Goal: Task Accomplishment & Management: Manage account settings

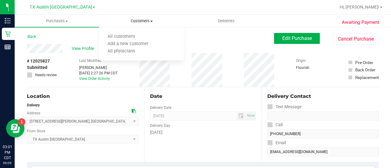
click at [132, 32] on ul "All customers Add a new customer All physicians" at bounding box center [141, 44] width 85 height 33
drag, startPoint x: 139, startPoint y: 16, endPoint x: 138, endPoint y: 20, distance: 4.3
click at [139, 16] on uib-tab-heading "Customers All customers Add a new customer All physicians" at bounding box center [141, 21] width 85 height 13
click at [138, 24] on uib-tab-heading "Customers All customers Add a new customer All physicians" at bounding box center [141, 21] width 85 height 13
click at [138, 22] on span "Customers" at bounding box center [141, 20] width 85 height 5
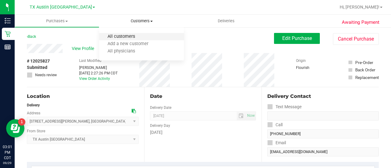
click at [133, 37] on span "All customers" at bounding box center [121, 36] width 44 height 5
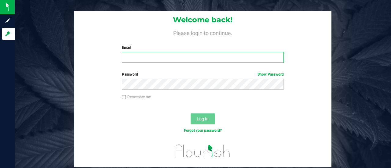
type input "[EMAIL_ADDRESS][DOMAIN_NAME]"
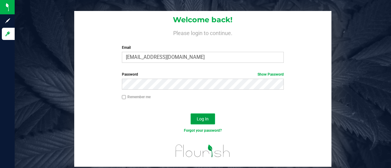
click at [208, 118] on span "Log In" at bounding box center [203, 119] width 12 height 5
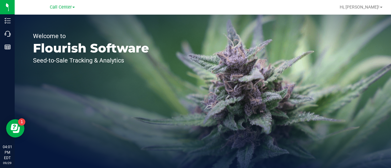
click at [64, 10] on div "Call Center" at bounding box center [62, 6] width 25 height 7
click at [63, 7] on span "Call Center" at bounding box center [61, 7] width 22 height 5
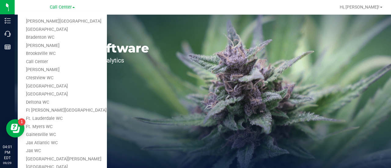
scroll to position [276, 0]
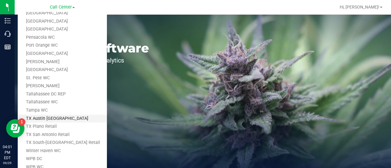
click at [47, 119] on link "TX Austin [GEOGRAPHIC_DATA]" at bounding box center [62, 119] width 89 height 8
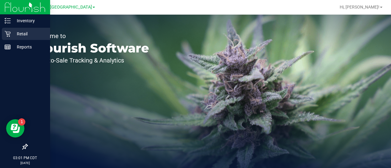
click at [6, 31] on icon at bounding box center [8, 34] width 6 height 6
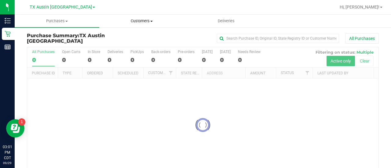
click at [144, 23] on span "Customers" at bounding box center [142, 20] width 84 height 5
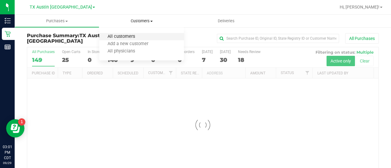
click at [121, 39] on span "All customers" at bounding box center [121, 36] width 44 height 5
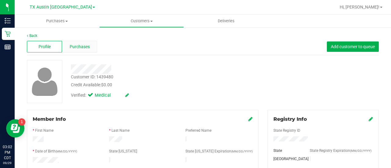
click at [91, 45] on div "Purchases" at bounding box center [79, 47] width 35 height 12
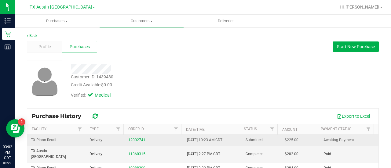
click at [130, 139] on link "12002741" at bounding box center [136, 140] width 17 height 4
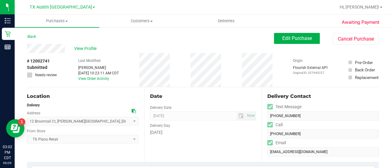
click at [299, 38] on span "Edit Purchase" at bounding box center [297, 38] width 30 height 6
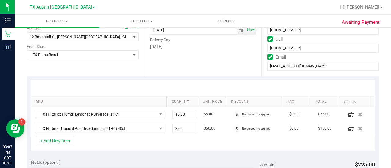
scroll to position [110, 0]
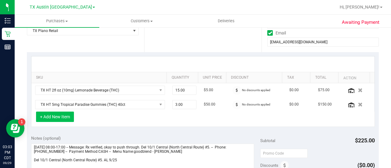
click at [65, 116] on button "+ Add New Item" at bounding box center [55, 117] width 38 height 10
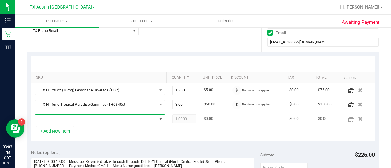
click at [81, 118] on span "NO DATA FOUND" at bounding box center [96, 119] width 122 height 9
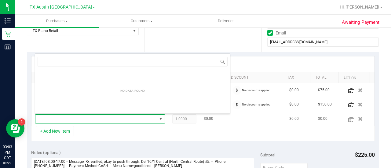
scroll to position [9, 123]
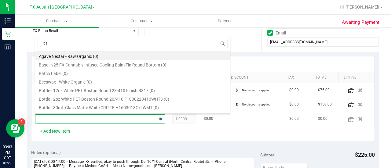
type input "[MEDICAL_DATA]"
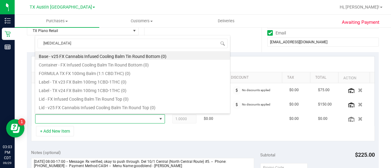
scroll to position [7, 0]
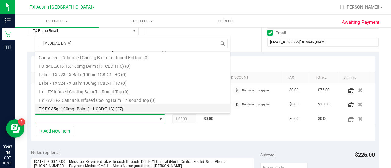
click at [94, 106] on li "TX FX 35g (100mg) Balm (1:1 CBD:THC) (27)" at bounding box center [132, 108] width 195 height 9
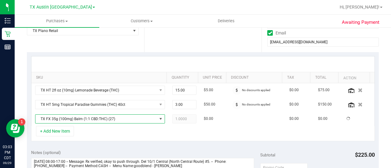
click at [112, 134] on div "+ Add New Item" at bounding box center [203, 133] width 344 height 15
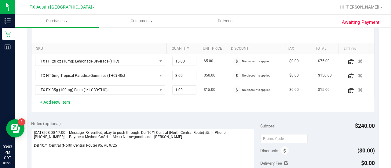
scroll to position [144, 0]
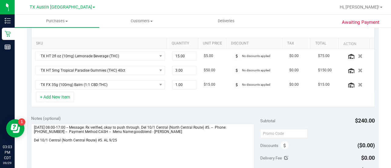
click at [135, 113] on div "Notes (optional) Subtotal $240.00 Discounts ($0.00) Delivery Fee $0.00 Sales Ta…" at bounding box center [203, 166] width 352 height 110
click at [57, 92] on button "+ Add New Item" at bounding box center [55, 97] width 38 height 10
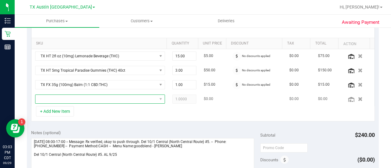
click at [89, 98] on span "NO DATA FOUND" at bounding box center [96, 99] width 122 height 9
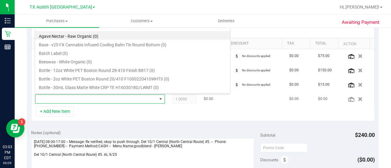
scroll to position [9, 123]
type input "sere"
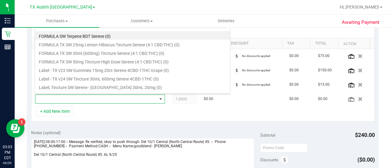
scroll to position [42, 0]
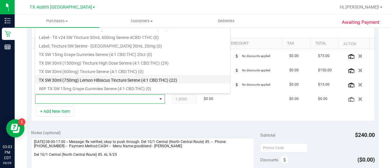
click at [161, 79] on li "TX SW 30ml (750mg) Lemon Hibiscus Tincture Serene (4:1 CBD:THC) (22)" at bounding box center [132, 79] width 195 height 9
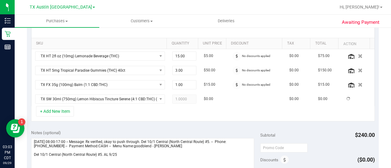
click at [135, 117] on div "+ Add New Item" at bounding box center [203, 113] width 344 height 15
click at [179, 116] on div "+ Add New Item" at bounding box center [203, 113] width 344 height 15
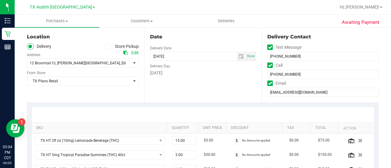
scroll to position [0, 0]
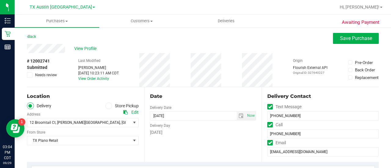
click at [183, 77] on div "# 12002741 Submitted Needs review Last Modified [PERSON_NAME] [DATE] 10:23:11 A…" at bounding box center [203, 70] width 352 height 34
click at [351, 40] on span "Save Purchase" at bounding box center [356, 38] width 32 height 6
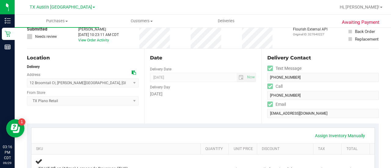
scroll to position [27, 0]
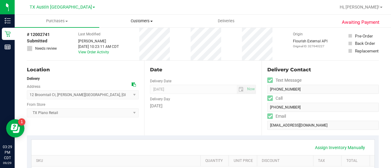
drag, startPoint x: 138, startPoint y: 19, endPoint x: 143, endPoint y: 30, distance: 11.9
click at [138, 19] on span "Customers" at bounding box center [142, 20] width 84 height 5
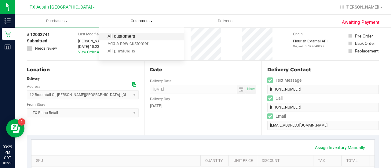
click at [142, 37] on span "All customers" at bounding box center [121, 36] width 44 height 5
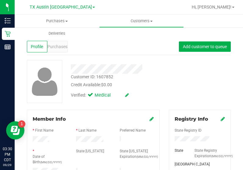
click at [181, 94] on div "Customer ID: 1607852 Credit Available: $0.00 Verified: Medical" at bounding box center [128, 81] width 213 height 43
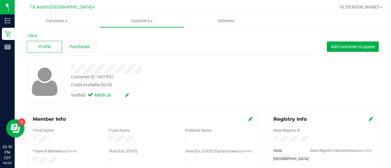
click at [92, 51] on div "Purchases" at bounding box center [79, 47] width 35 height 12
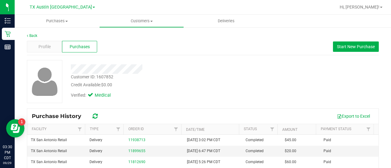
click at [201, 82] on div "Credit Available: $0.00" at bounding box center [156, 85] width 171 height 6
click at [342, 45] on span "Start New Purchase" at bounding box center [356, 46] width 38 height 5
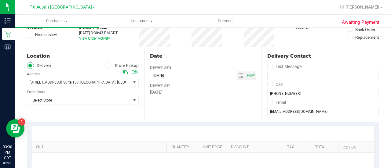
scroll to position [41, 0]
click at [239, 76] on span "select" at bounding box center [241, 75] width 5 height 5
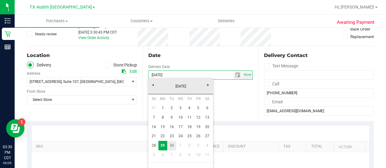
click at [174, 144] on link "30" at bounding box center [171, 145] width 9 height 9
type input "[DATE]"
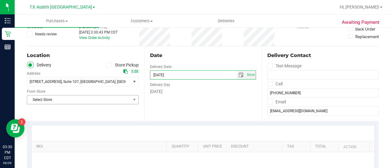
drag, startPoint x: 100, startPoint y: 108, endPoint x: 106, endPoint y: 100, distance: 10.5
click at [100, 108] on div "Location Delivery Store Pickup Address Edit [STREET_ADDRESS] , Suite 107 , [GEO…" at bounding box center [85, 83] width 117 height 75
click at [106, 99] on span "Select Store" at bounding box center [79, 100] width 104 height 9
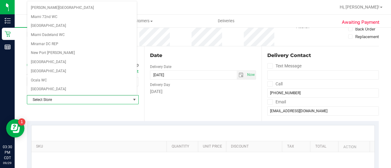
scroll to position [432, 0]
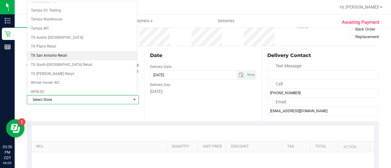
click at [49, 51] on li "TX San Antonio Retail" at bounding box center [82, 55] width 110 height 9
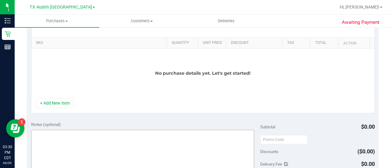
scroll to position [146, 0]
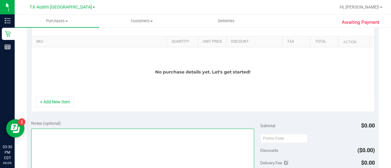
click at [88, 159] on textarea at bounding box center [142, 158] width 223 height 59
type textarea "SAN PU 9/30 CCLM9/29"
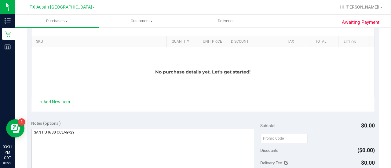
click at [56, 102] on button "+ Add New Item" at bounding box center [55, 102] width 38 height 10
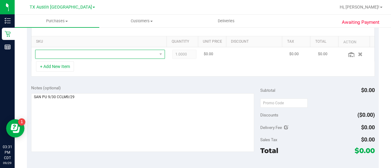
click at [78, 55] on span "NO DATA FOUND" at bounding box center [96, 54] width 122 height 9
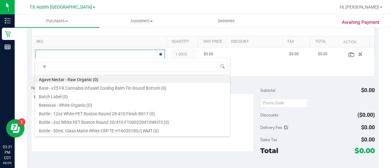
scroll to position [9, 123]
type input "tranq"
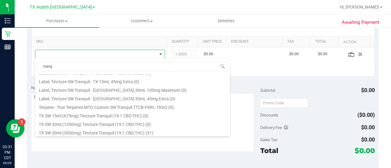
scroll to position [84, 0]
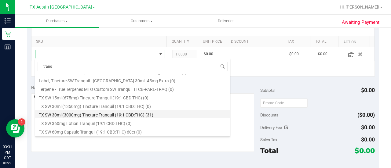
click at [155, 114] on li "TX SW 30ml (3000mg) Tincture Tranquil (19:1 CBD:THC) (31)" at bounding box center [132, 114] width 195 height 9
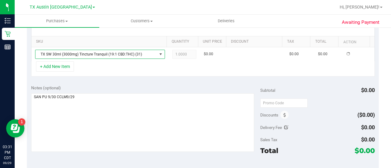
click at [200, 86] on div "Notes (optional)" at bounding box center [145, 88] width 229 height 6
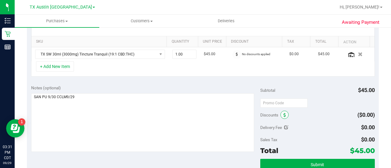
click at [284, 114] on span at bounding box center [284, 115] width 8 height 8
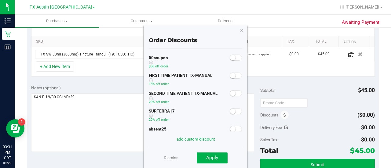
scroll to position [52, 0]
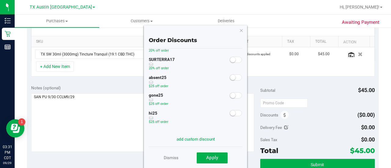
click at [230, 80] on span at bounding box center [236, 78] width 12 height 6
click at [206, 159] on button "Apply" at bounding box center [212, 158] width 31 height 11
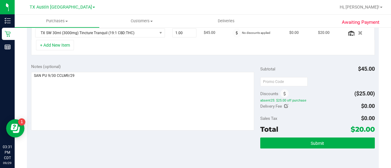
scroll to position [0, 0]
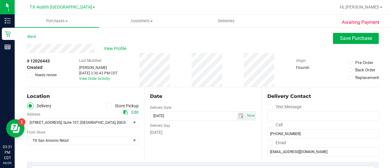
click at [80, 95] on div "Location" at bounding box center [83, 96] width 112 height 7
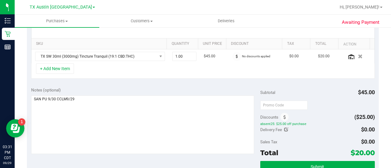
scroll to position [164, 0]
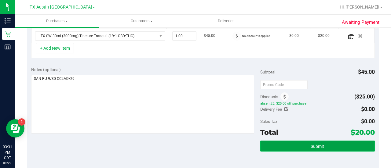
click at [297, 148] on button "Submit" at bounding box center [317, 146] width 115 height 11
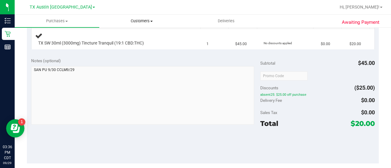
click at [131, 27] on uib-tab-heading "Customers All customers Add a new customer All physicians" at bounding box center [142, 21] width 84 height 12
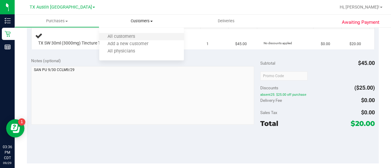
click at [114, 39] on li "All customers" at bounding box center [141, 36] width 85 height 7
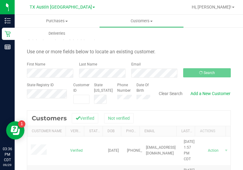
click at [190, 61] on form "Search for a Customer Use one or more fields below to locate an existing custom…" at bounding box center [129, 68] width 204 height 71
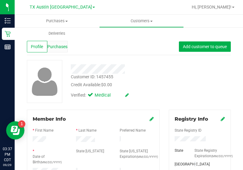
click at [62, 47] on span "Purchases" at bounding box center [57, 47] width 20 height 6
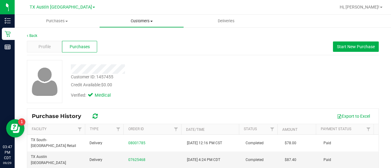
click at [136, 23] on span "Customers" at bounding box center [142, 20] width 84 height 5
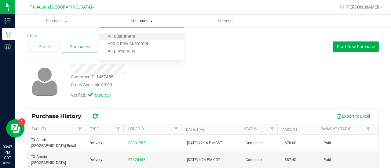
click at [133, 40] on li "All customers" at bounding box center [141, 36] width 85 height 7
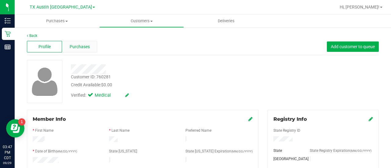
click at [90, 49] on div "Purchases" at bounding box center [79, 47] width 35 height 12
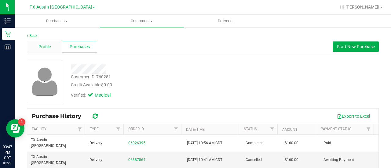
click at [50, 44] on span "Profile" at bounding box center [44, 47] width 12 height 6
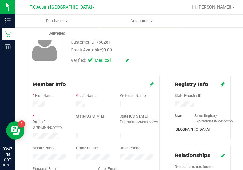
scroll to position [33, 0]
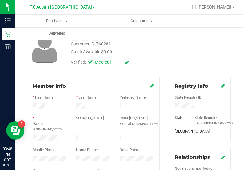
click at [185, 66] on div "Customer ID: 760281 Credit Available: $0.00 Verified: Medical" at bounding box center [128, 48] width 213 height 43
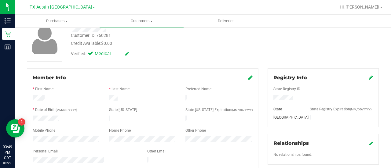
scroll to position [37, 0]
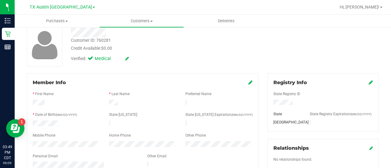
click at [180, 49] on div "Credit Available: $0.00" at bounding box center [156, 48] width 171 height 6
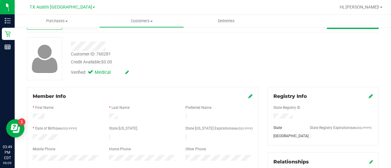
scroll to position [0, 0]
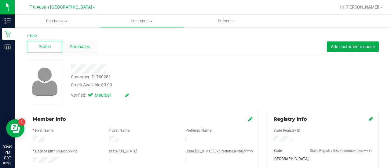
click at [87, 47] on span "Purchases" at bounding box center [80, 47] width 20 height 6
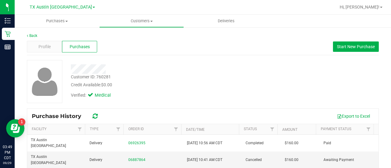
click at [224, 86] on div "Credit Available: $0.00" at bounding box center [156, 85] width 171 height 6
click at [333, 49] on button "Start New Purchase" at bounding box center [356, 47] width 46 height 10
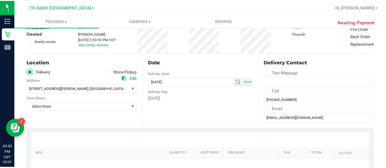
scroll to position [42, 0]
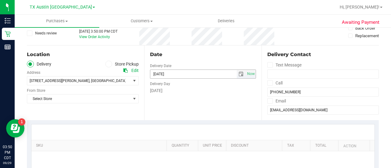
click at [237, 74] on span "select" at bounding box center [241, 74] width 9 height 9
click at [164, 107] on div "Date Delivery Date [DATE] Now [DATE] 03:50 PM Now Delivery Day [DATE]" at bounding box center [202, 83] width 117 height 75
click at [237, 75] on span "select" at bounding box center [241, 74] width 9 height 9
click at [237, 70] on span "select" at bounding box center [241, 74] width 9 height 9
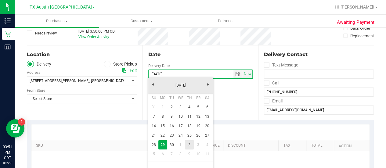
click at [188, 142] on link "2" at bounding box center [189, 145] width 9 height 9
type input "[DATE]"
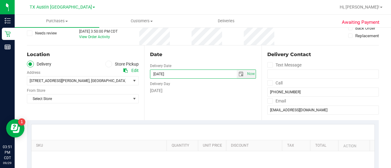
click at [117, 104] on div "Location Delivery Store Pickup Address Edit [STREET_ADDRESS][PERSON_NAME] , [GE…" at bounding box center [85, 83] width 117 height 75
click at [117, 101] on span "Select Store" at bounding box center [79, 99] width 104 height 9
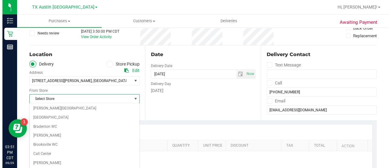
scroll to position [432, 0]
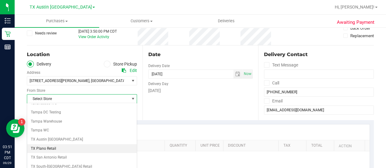
click at [36, 144] on li "TX Plano Retail" at bounding box center [82, 148] width 110 height 9
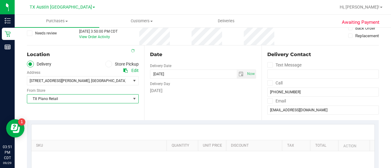
drag, startPoint x: 61, startPoint y: 102, endPoint x: 70, endPoint y: 99, distance: 9.4
click at [61, 102] on span "TX Plano Retail" at bounding box center [79, 99] width 104 height 9
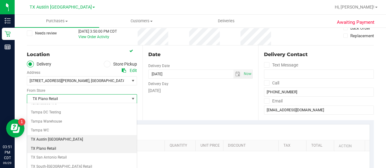
click at [29, 135] on li "TX Austin [GEOGRAPHIC_DATA]" at bounding box center [82, 139] width 110 height 9
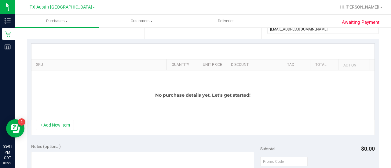
scroll to position [128, 0]
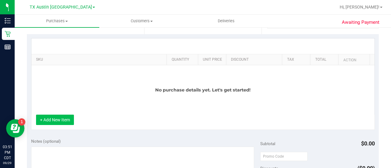
click at [55, 119] on button "+ Add New Item" at bounding box center [55, 120] width 38 height 10
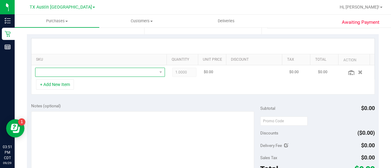
click at [106, 73] on span "NO DATA FOUND" at bounding box center [96, 72] width 122 height 9
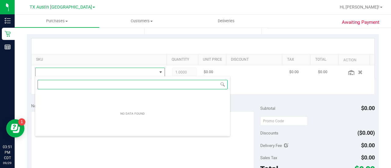
scroll to position [9, 123]
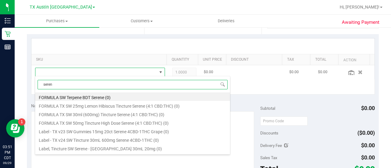
type input "serene"
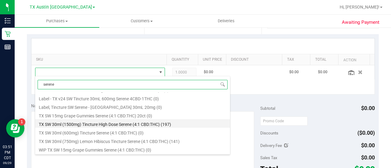
click at [163, 123] on li "TX SW 30ml (1500mg) Tincture High Dose Serene (4:1 CBD:THC) (197)" at bounding box center [132, 123] width 195 height 9
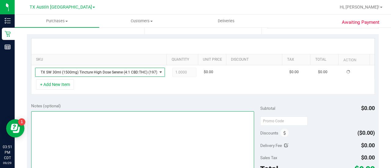
click at [159, 119] on textarea at bounding box center [142, 140] width 223 height 59
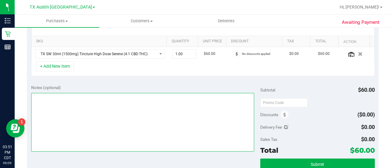
scroll to position [147, 0]
click at [183, 127] on textarea at bounding box center [142, 122] width 223 height 59
click at [103, 123] on textarea at bounding box center [142, 122] width 223 height 59
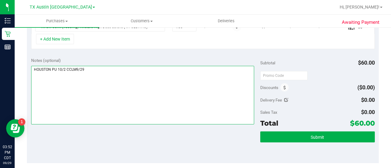
scroll to position [231, 0]
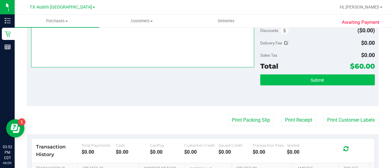
type textarea "HOUSTON PU 10/2 CCLM9/29"
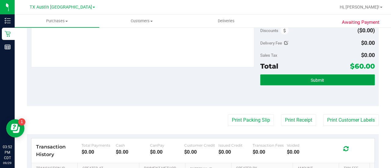
click at [330, 75] on button "Submit" at bounding box center [317, 80] width 115 height 11
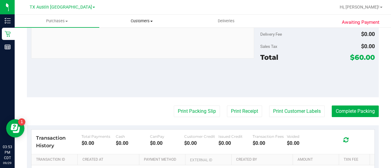
click at [140, 19] on span "Customers" at bounding box center [142, 20] width 84 height 5
click at [124, 38] on span "All customers" at bounding box center [121, 36] width 44 height 5
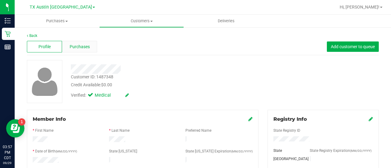
click at [84, 50] on div "Purchases" at bounding box center [79, 47] width 35 height 12
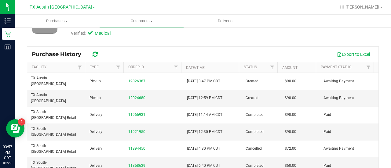
scroll to position [18, 0]
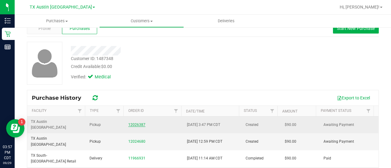
click at [133, 123] on link "12026387" at bounding box center [136, 125] width 17 height 4
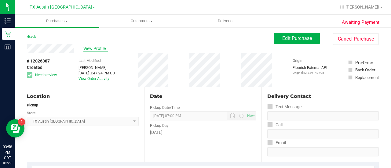
click at [90, 49] on span "View Profile" at bounding box center [95, 49] width 24 height 6
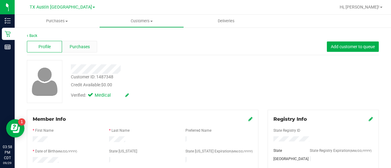
click at [85, 50] on span "Purchases" at bounding box center [80, 47] width 20 height 6
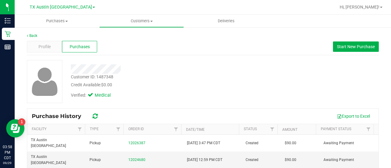
click at [44, 57] on div "Back Profile Purchases Start New Purchase Customer ID: 1487348 Credit Available…" at bounding box center [203, 144] width 352 height 223
click at [32, 43] on div "Profile" at bounding box center [44, 47] width 35 height 12
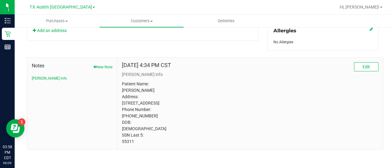
scroll to position [288, 0]
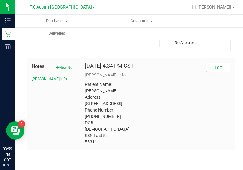
click at [105, 96] on p "Patient Name: [PERSON_NAME] Address: [STREET_ADDRESS] Phone Number: [PHONE_NUMB…" at bounding box center [158, 114] width 146 height 64
click at [89, 137] on p "Patient Name: [PERSON_NAME] Address: [STREET_ADDRESS] Phone Number: [PHONE_NUMB…" at bounding box center [158, 114] width 146 height 64
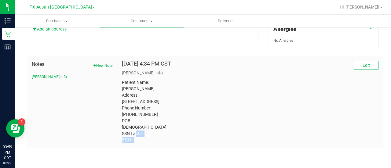
scroll to position [0, 0]
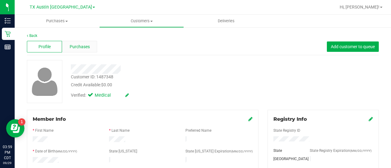
click at [70, 46] on span "Purchases" at bounding box center [80, 47] width 20 height 6
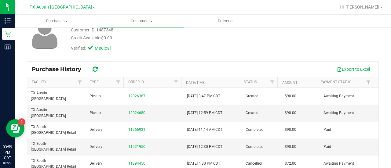
scroll to position [50, 0]
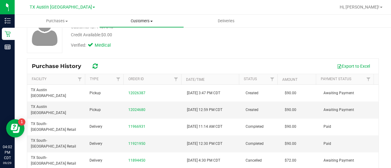
click at [135, 20] on span "Customers" at bounding box center [142, 20] width 84 height 5
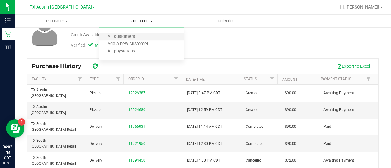
click at [128, 33] on li "All customers" at bounding box center [141, 36] width 85 height 7
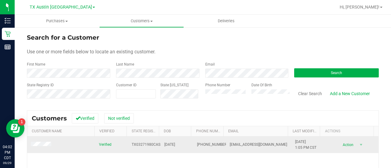
click at [42, 147] on span at bounding box center [42, 145] width 22 height 6
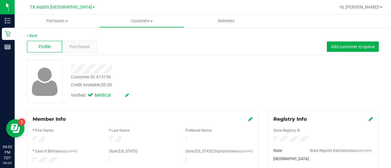
click at [190, 95] on div "Verified: Medical" at bounding box center [156, 94] width 181 height 13
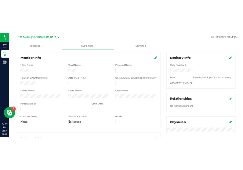
scroll to position [90, 0]
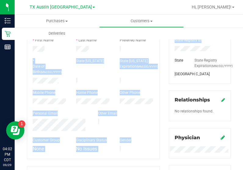
click at [243, 37] on html "Inventory Retail Reports 04:02 PM CDT [DATE] 09/29 [GEOGRAPHIC_DATA] [GEOGRAPHI…" at bounding box center [121, 85] width 243 height 170
click at [85, 60] on label "State [US_STATE]" at bounding box center [90, 60] width 28 height 5
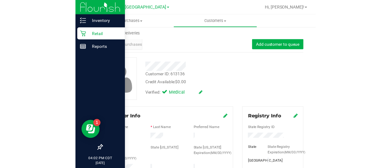
scroll to position [0, 0]
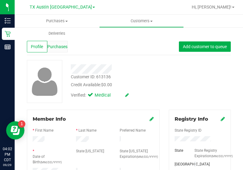
click at [63, 45] on span "Purchases" at bounding box center [57, 47] width 20 height 6
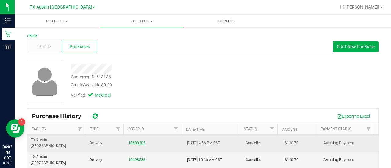
click at [137, 141] on link "10600203" at bounding box center [136, 143] width 17 height 4
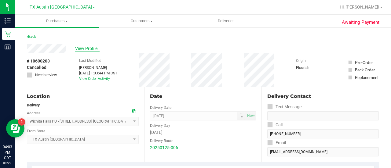
click at [88, 48] on span "View Profile" at bounding box center [87, 49] width 24 height 6
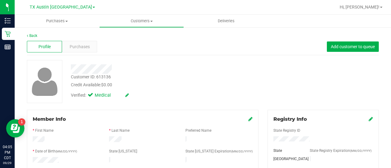
click at [81, 51] on div "Purchases" at bounding box center [79, 47] width 35 height 12
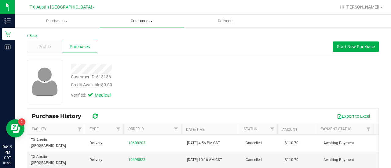
click at [143, 24] on span "Customers" at bounding box center [142, 20] width 84 height 5
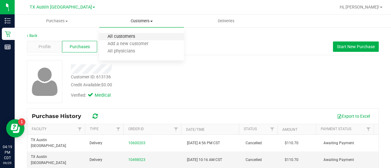
click at [122, 37] on span "All customers" at bounding box center [121, 36] width 44 height 5
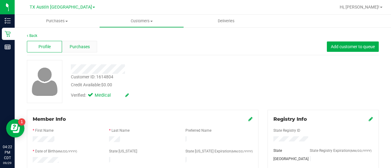
click at [81, 45] on span "Purchases" at bounding box center [80, 47] width 20 height 6
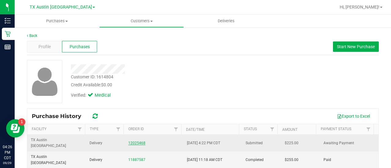
click at [142, 141] on link "12025468" at bounding box center [136, 143] width 17 height 4
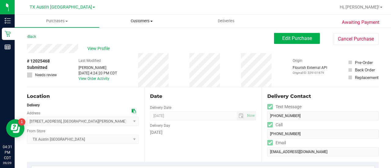
click at [141, 23] on span "Customers" at bounding box center [142, 20] width 84 height 5
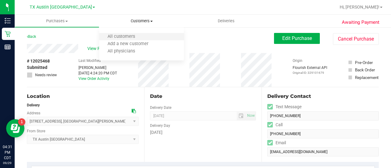
click at [144, 35] on li "All customers" at bounding box center [141, 36] width 85 height 7
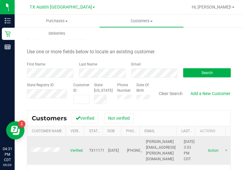
click at [48, 150] on span at bounding box center [46, 151] width 31 height 6
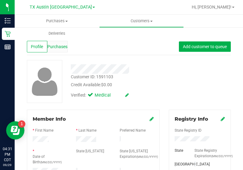
click at [62, 44] on span "Purchases" at bounding box center [57, 47] width 20 height 6
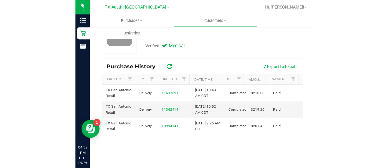
scroll to position [48, 0]
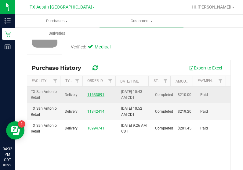
click at [92, 95] on link "11633891" at bounding box center [95, 95] width 17 height 4
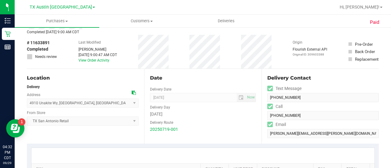
scroll to position [24, 0]
click at [132, 91] on icon at bounding box center [134, 92] width 4 height 4
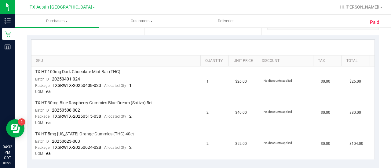
scroll to position [0, 0]
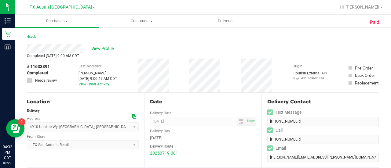
click at [130, 115] on div "4910 Unakite Wy , [GEOGRAPHIC_DATA] , [GEOGRAPHIC_DATA] 78253 Select address [S…" at bounding box center [83, 123] width 112 height 18
click at [133, 116] on icon at bounding box center [134, 117] width 4 height 4
click at [105, 48] on span "View Profile" at bounding box center [103, 49] width 24 height 6
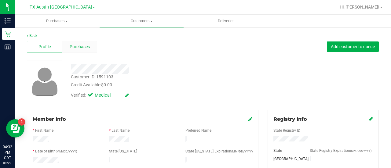
click at [88, 44] on span "Purchases" at bounding box center [80, 47] width 20 height 6
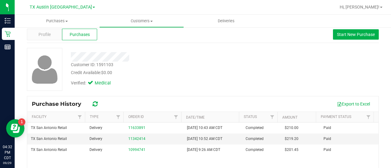
scroll to position [12, 0]
click at [49, 33] on span "Profile" at bounding box center [44, 35] width 12 height 6
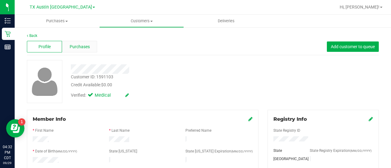
click at [76, 49] on span "Purchases" at bounding box center [80, 47] width 20 height 6
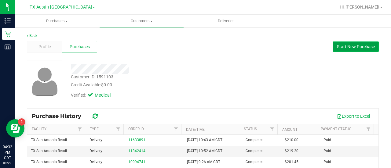
click at [365, 42] on button "Start New Purchase" at bounding box center [356, 47] width 46 height 10
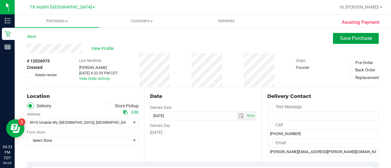
click at [347, 42] on button "Save Purchase" at bounding box center [356, 38] width 46 height 11
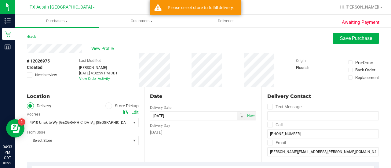
click at [235, 121] on div "Delivery Day" at bounding box center [203, 125] width 106 height 9
click at [104, 132] on div "Select Store Select Store [PERSON_NAME][GEOGRAPHIC_DATA] [GEOGRAPHIC_DATA][PERS…" at bounding box center [83, 136] width 112 height 18
click at [108, 137] on span "Select Store" at bounding box center [79, 141] width 104 height 9
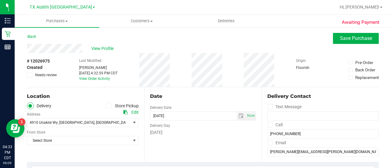
drag, startPoint x: 109, startPoint y: 101, endPoint x: 107, endPoint y: 109, distance: 8.0
click at [109, 102] on div "Location Delivery Store Pickup Address Edit [STREET_ADDRESS] , [GEOGRAPHIC_DATA…" at bounding box center [85, 124] width 117 height 75
click at [107, 109] on span at bounding box center [108, 106] width 7 height 7
click at [0, 0] on input "Store Pickup" at bounding box center [0, 0] width 0 height 0
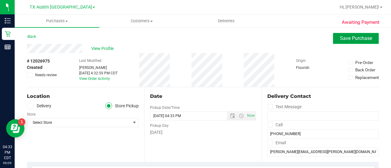
click at [333, 39] on button "Save Purchase" at bounding box center [356, 38] width 46 height 11
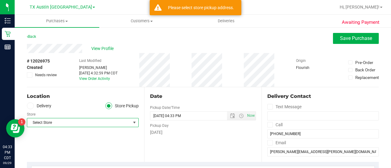
click at [68, 125] on span "Select Store" at bounding box center [79, 123] width 104 height 9
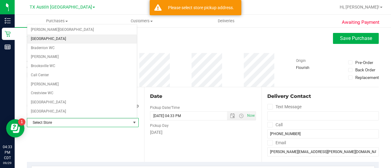
click at [128, 39] on li "[GEOGRAPHIC_DATA]" at bounding box center [82, 39] width 110 height 9
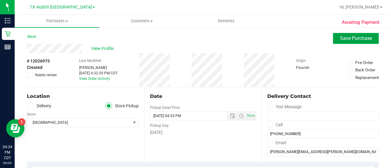
click at [349, 42] on button "Save Purchase" at bounding box center [356, 38] width 46 height 11
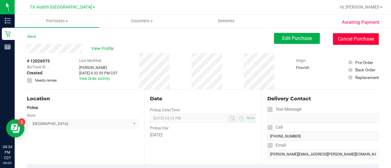
click at [350, 40] on button "Cancel Purchase" at bounding box center [356, 39] width 46 height 12
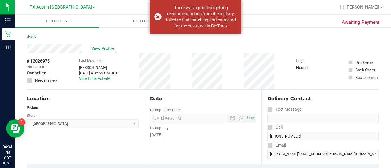
click at [101, 47] on span "View Profile" at bounding box center [103, 49] width 24 height 6
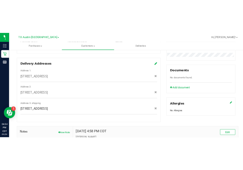
scroll to position [202, 0]
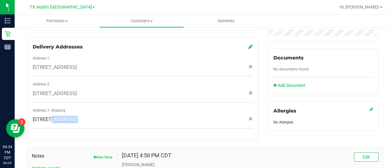
drag, startPoint x: 137, startPoint y: 116, endPoint x: 113, endPoint y: 129, distance: 27.3
click at [113, 129] on div "Delivery Addresses Address 1: [STREET_ADDRESS] Address 2: [STREET_ADDRESS] Addr…" at bounding box center [143, 90] width 232 height 104
copy div "[STREET_ADDRESS]"
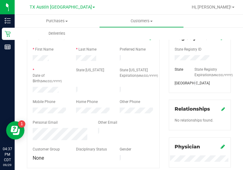
scroll to position [86, 0]
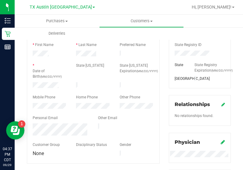
click at [41, 97] on label "Mobile Phone" at bounding box center [44, 97] width 23 height 5
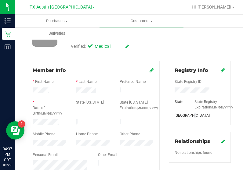
scroll to position [0, 0]
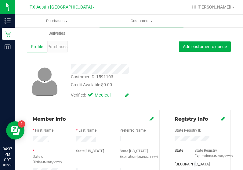
click at [243, 16] on html "Inventory Retail Reports 04:37 PM CDT [DATE] 09/29 [GEOGRAPHIC_DATA] [GEOGRAPHI…" at bounding box center [121, 85] width 243 height 170
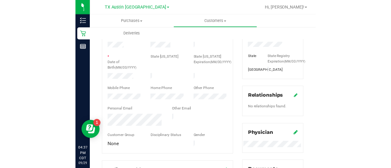
scroll to position [84, 0]
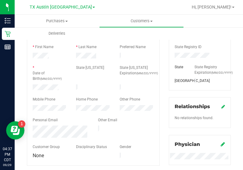
click at [51, 92] on div at bounding box center [93, 94] width 121 height 5
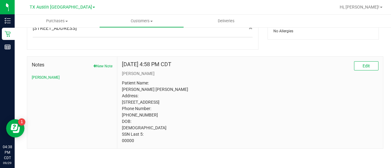
scroll to position [0, 0]
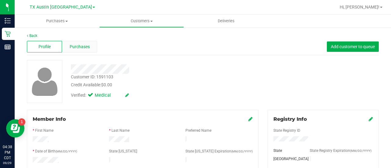
click at [80, 49] on span "Purchases" at bounding box center [80, 47] width 20 height 6
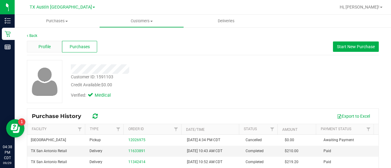
click at [46, 43] on div "Profile" at bounding box center [44, 47] width 35 height 12
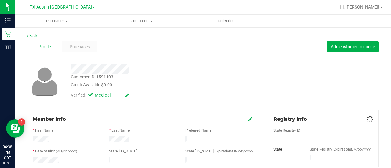
click at [70, 45] on span "Purchases" at bounding box center [80, 47] width 20 height 6
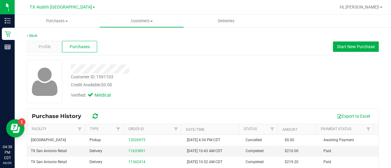
click at [70, 45] on span "Purchases" at bounding box center [80, 47] width 20 height 6
click at [40, 48] on span "Profile" at bounding box center [44, 47] width 12 height 6
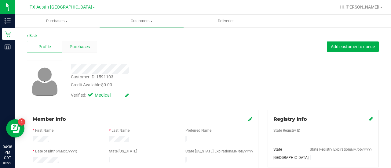
click at [77, 49] on span "Purchases" at bounding box center [80, 47] width 20 height 6
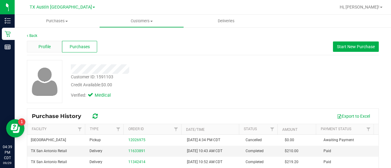
click at [56, 48] on div "Profile" at bounding box center [44, 47] width 35 height 12
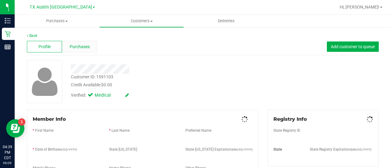
click at [75, 50] on div "Purchases" at bounding box center [79, 47] width 35 height 12
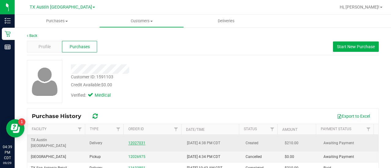
click at [136, 141] on link "12027031" at bounding box center [136, 143] width 17 height 4
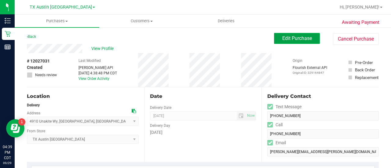
click at [295, 40] on span "Edit Purchase" at bounding box center [297, 38] width 30 height 6
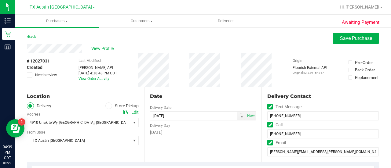
scroll to position [86, 0]
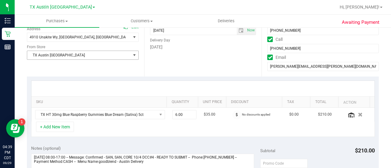
click at [84, 52] on span "TX Austin [GEOGRAPHIC_DATA]" at bounding box center [79, 55] width 104 height 9
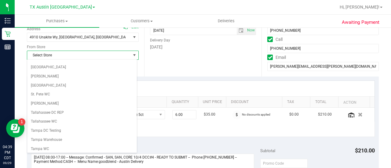
scroll to position [432, 0]
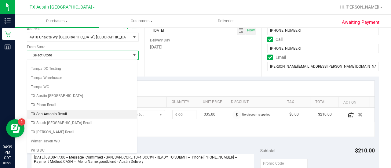
click at [38, 110] on li "TX San Antonio Retail" at bounding box center [82, 114] width 110 height 9
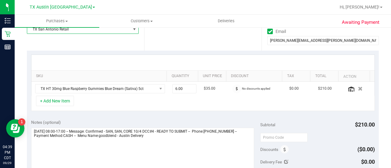
scroll to position [116, 0]
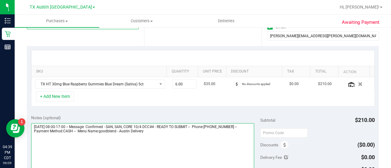
click at [159, 126] on textarea at bounding box center [142, 152] width 223 height 59
drag, startPoint x: 125, startPoint y: 125, endPoint x: 173, endPoint y: 126, distance: 47.3
click at [173, 126] on textarea at bounding box center [142, 152] width 223 height 59
click at [154, 141] on textarea at bounding box center [142, 152] width 223 height 59
paste textarea "SAN, SAN, CORE 10/3 DCC#4"
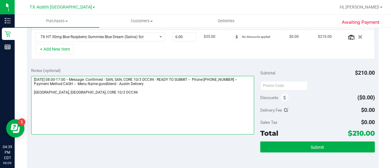
scroll to position [164, 0]
type textarea "[DATE] 08:00-17:00 -- Message: Confirmed - SAN, SAN, CORE 10/3 DCC#4 - READY TO…"
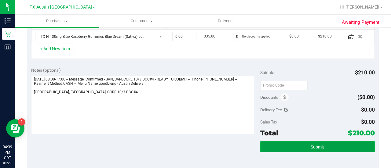
click at [281, 144] on button "Submit" at bounding box center [317, 146] width 115 height 11
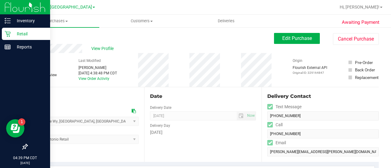
click at [5, 29] on div "Retail" at bounding box center [26, 34] width 48 height 12
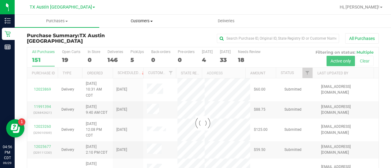
click at [132, 26] on uib-tab-heading "Customers All customers Add a new customer All physicians" at bounding box center [142, 21] width 84 height 12
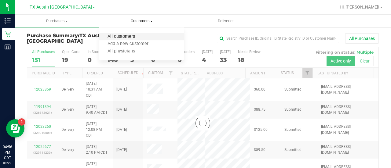
click at [138, 39] on span "All customers" at bounding box center [121, 36] width 44 height 5
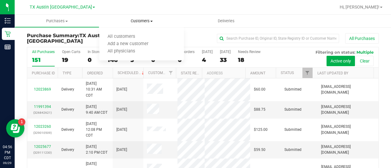
click at [128, 31] on ul "All customers Add a new customer All physicians" at bounding box center [141, 44] width 85 height 33
click at [138, 22] on span "Customers" at bounding box center [141, 20] width 85 height 5
click at [129, 38] on span "All customers" at bounding box center [121, 36] width 44 height 5
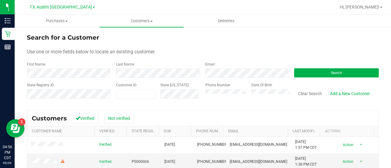
click at [223, 66] on div "Email" at bounding box center [245, 70] width 89 height 16
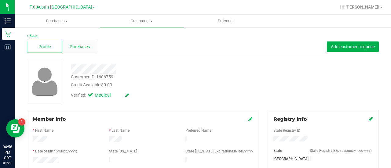
click at [86, 42] on div "Purchases" at bounding box center [79, 47] width 35 height 12
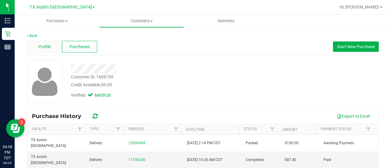
click at [42, 46] on span "Profile" at bounding box center [44, 47] width 12 height 6
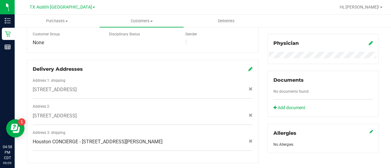
scroll to position [181, 0]
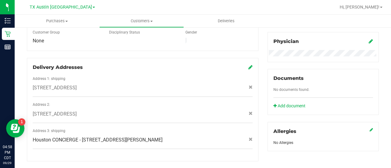
click at [159, 102] on div "Address 2:" at bounding box center [142, 105] width 229 height 7
drag, startPoint x: 157, startPoint y: 105, endPoint x: 53, endPoint y: 115, distance: 104.9
click at [57, 114] on div "Address 2: [STREET_ADDRESS]" at bounding box center [143, 112] width 220 height 21
copy div "[STREET_ADDRESS]"
click at [141, 12] on div at bounding box center [222, 7] width 226 height 12
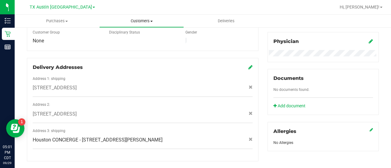
click at [138, 24] on uib-tab-heading "Customers All customers Add a new customer All physicians" at bounding box center [142, 21] width 84 height 12
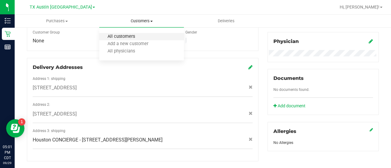
click at [125, 35] on span "All customers" at bounding box center [121, 36] width 44 height 5
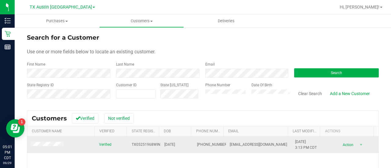
click at [47, 148] on td at bounding box center [61, 145] width 68 height 16
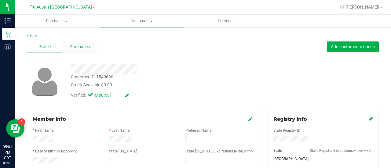
click at [79, 43] on div "Purchases" at bounding box center [79, 47] width 35 height 12
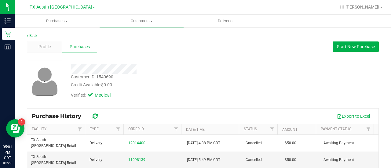
click at [241, 82] on div "Customer ID: 1540690 Credit Available: $0.00" at bounding box center [156, 81] width 181 height 14
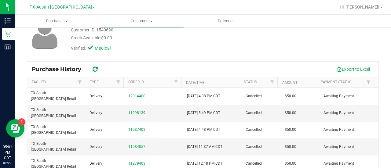
scroll to position [52, 0]
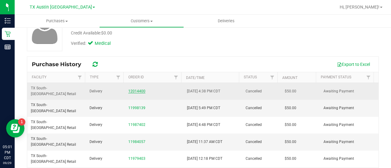
click at [136, 89] on link "12014400" at bounding box center [136, 91] width 17 height 4
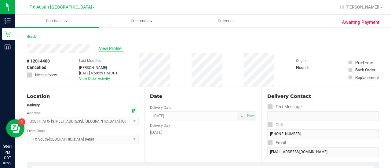
click at [115, 49] on span "View Profile" at bounding box center [111, 49] width 24 height 6
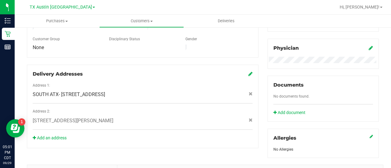
scroll to position [180, 0]
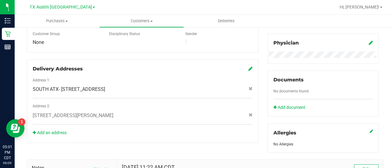
click at [105, 112] on span "[STREET_ADDRESS][PERSON_NAME]" at bounding box center [73, 115] width 81 height 7
copy div "[STREET_ADDRESS][PERSON_NAME]"
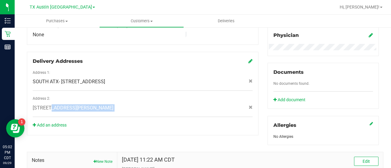
scroll to position [0, 0]
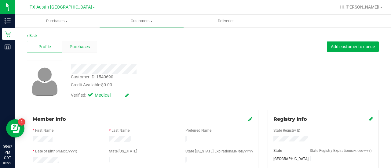
click at [91, 43] on div "Purchases" at bounding box center [79, 47] width 35 height 12
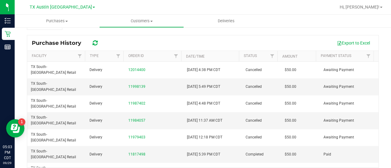
scroll to position [74, 0]
click at [381, 98] on div "Back Profile Purchases Start New Purchase Customer ID: 1540690 Credit Available…" at bounding box center [203, 70] width 376 height 235
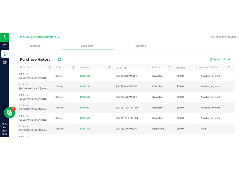
scroll to position [0, 0]
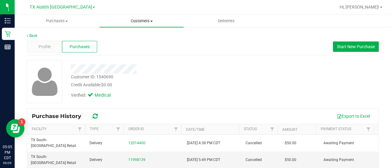
click at [136, 20] on span "Customers" at bounding box center [142, 20] width 84 height 5
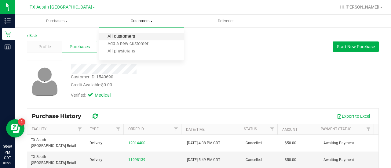
click at [131, 39] on span "All customers" at bounding box center [121, 36] width 44 height 5
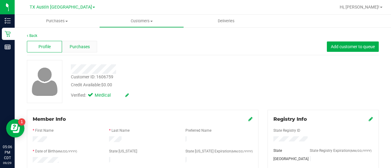
click at [81, 42] on div "Purchases" at bounding box center [79, 47] width 35 height 12
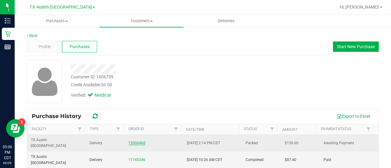
click at [134, 141] on link "12006468" at bounding box center [136, 143] width 17 height 4
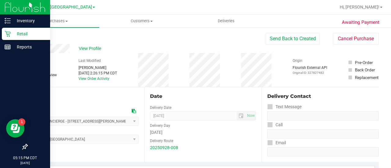
click at [12, 37] on p "Retail" at bounding box center [29, 33] width 37 height 7
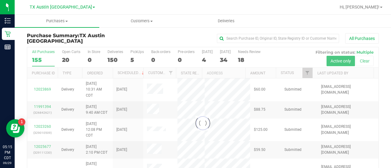
click at [248, 60] on div at bounding box center [202, 123] width 351 height 152
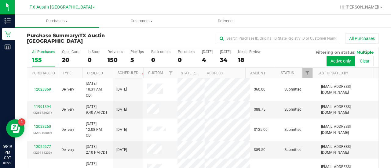
click at [248, 60] on div "18" at bounding box center [249, 60] width 23 height 7
click at [0, 0] on input "Needs Review 18" at bounding box center [0, 0] width 0 height 0
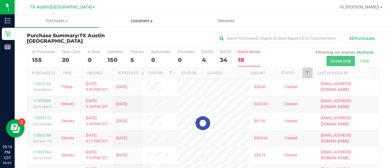
click at [134, 20] on span "Customers" at bounding box center [142, 20] width 84 height 5
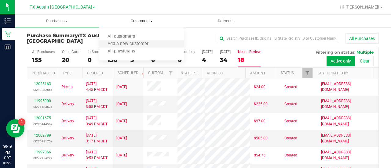
click at [142, 41] on li "Add a new customer" at bounding box center [141, 44] width 85 height 7
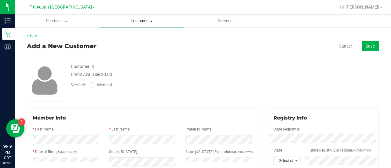
click at [134, 19] on span "Customers" at bounding box center [142, 20] width 84 height 5
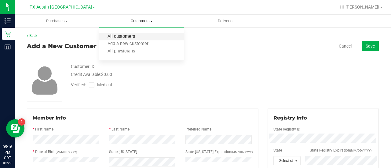
click at [126, 35] on span "All customers" at bounding box center [121, 36] width 44 height 5
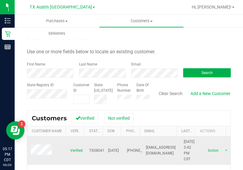
click at [37, 148] on span at bounding box center [42, 151] width 23 height 12
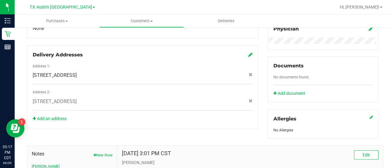
scroll to position [206, 0]
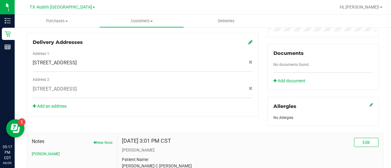
click at [198, 86] on div "[STREET_ADDRESS]" at bounding box center [142, 89] width 229 height 7
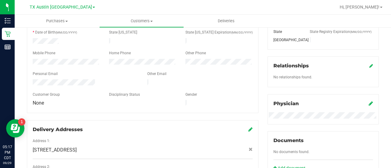
scroll to position [0, 0]
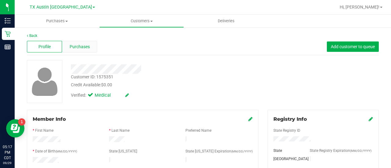
click at [81, 50] on span "Purchases" at bounding box center [80, 47] width 20 height 6
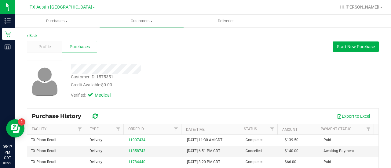
click at [222, 89] on div "Verified: Medical" at bounding box center [156, 94] width 181 height 13
click at [358, 51] on button "Start New Purchase" at bounding box center [356, 47] width 46 height 10
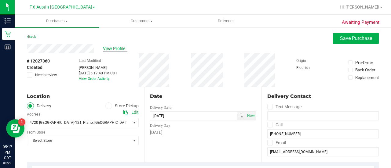
click at [114, 49] on span "View Profile" at bounding box center [115, 49] width 24 height 6
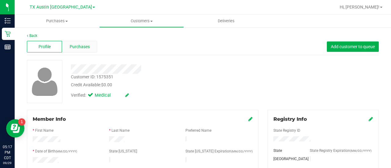
click at [89, 50] on div "Purchases" at bounding box center [79, 47] width 35 height 12
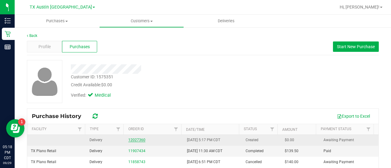
click at [133, 138] on link "12027360" at bounding box center [136, 140] width 17 height 4
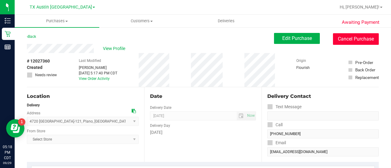
click at [343, 36] on button "Cancel Purchase" at bounding box center [356, 39] width 46 height 12
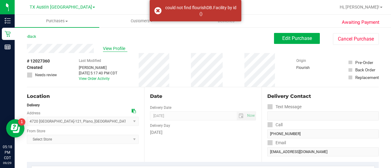
click at [105, 51] on span "View Profile" at bounding box center [115, 49] width 24 height 6
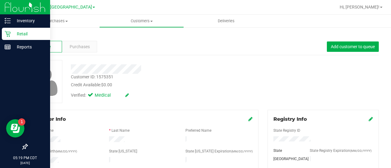
click at [19, 34] on p "Retail" at bounding box center [29, 33] width 37 height 7
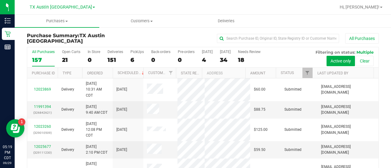
click at [250, 61] on div "18" at bounding box center [249, 60] width 23 height 7
click at [0, 0] on input "Needs Review 18" at bounding box center [0, 0] width 0 height 0
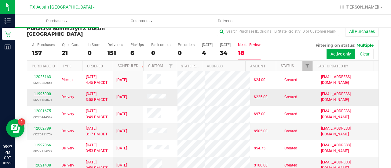
click at [41, 96] on link "11995900" at bounding box center [42, 94] width 17 height 4
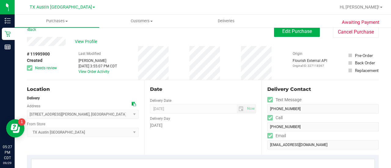
click at [133, 105] on icon at bounding box center [134, 104] width 4 height 4
click at [285, 30] on span "Edit Purchase" at bounding box center [297, 31] width 30 height 6
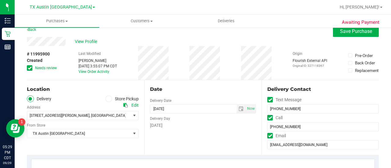
click at [30, 68] on icon at bounding box center [30, 68] width 4 height 0
click at [0, 0] on input "Needs review" at bounding box center [0, 0] width 0 height 0
click at [239, 111] on span "select" at bounding box center [241, 109] width 5 height 5
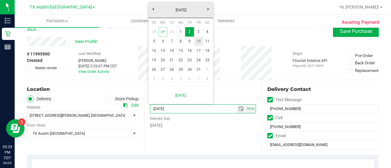
click at [200, 41] on link "10" at bounding box center [198, 41] width 9 height 9
type input "[DATE]"
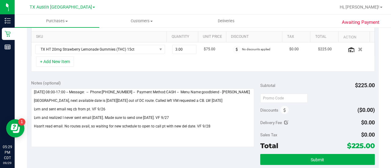
scroll to position [169, 0]
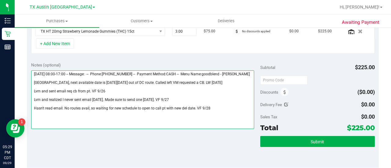
click at [98, 80] on textarea at bounding box center [142, 100] width 223 height 59
click at [96, 86] on textarea at bounding box center [142, 100] width 223 height 59
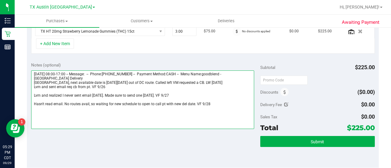
click at [95, 90] on textarea at bounding box center [142, 100] width 223 height 59
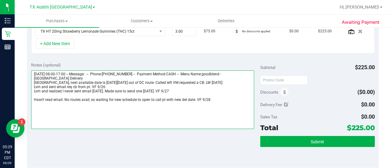
click at [97, 97] on textarea at bounding box center [142, 100] width 223 height 59
click at [97, 93] on textarea at bounding box center [142, 100] width 223 height 59
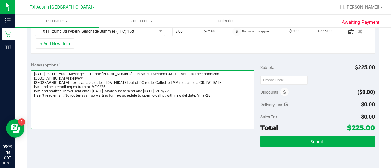
click at [218, 93] on textarea at bounding box center [142, 100] width 223 height 59
click at [218, 95] on textarea at bounding box center [142, 100] width 223 height 59
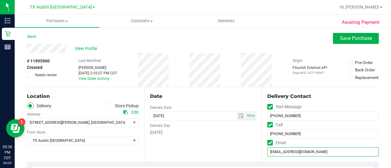
click at [280, 152] on input "[EMAIL_ADDRESS][DOMAIN_NAME]" at bounding box center [322, 152] width 111 height 9
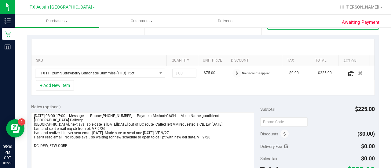
scroll to position [167, 0]
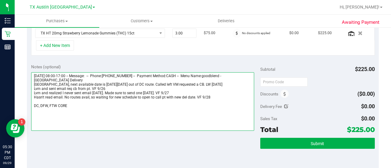
click at [79, 111] on textarea at bounding box center [142, 101] width 223 height 59
click at [78, 107] on textarea at bounding box center [142, 101] width 223 height 59
drag, startPoint x: 90, startPoint y: 106, endPoint x: 26, endPoint y: 108, distance: 63.9
click at [26, 108] on div "Awaiting Payment Back Save Purchase View Profile # 11995900 Created Needs revie…" at bounding box center [203, 88] width 376 height 456
drag, startPoint x: 46, startPoint y: 106, endPoint x: 202, endPoint y: 125, distance: 157.2
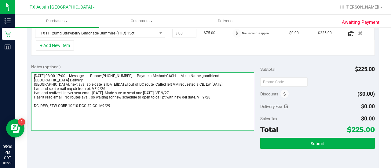
click at [202, 125] on textarea at bounding box center [142, 101] width 223 height 59
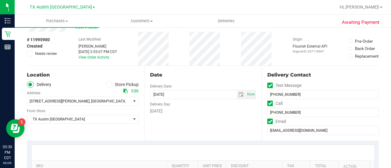
scroll to position [0, 0]
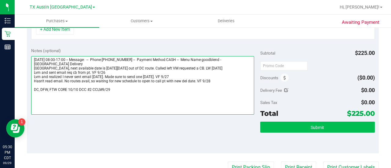
type textarea "[DATE] 08:00-17:00 -- Message: -- Phone:[PHONE_NUMBER] -- Payment Method:CASH -…"
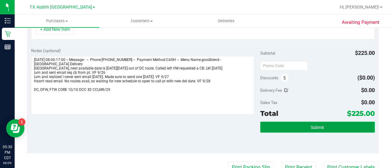
click at [319, 129] on button "Submit" at bounding box center [317, 127] width 115 height 11
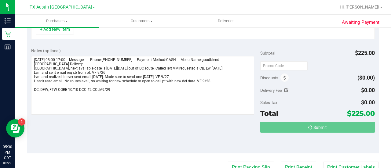
scroll to position [174, 0]
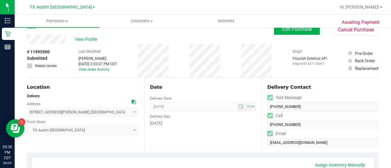
scroll to position [7, 0]
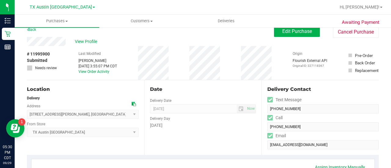
click at [294, 150] on div "Delivery Contact Text Message [PHONE_NUMBER] Call [PHONE_NUMBER] Email [EMAIL_A…" at bounding box center [319, 117] width 117 height 75
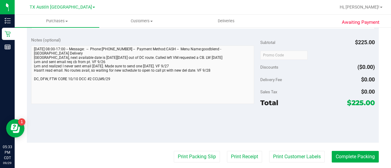
scroll to position [0, 0]
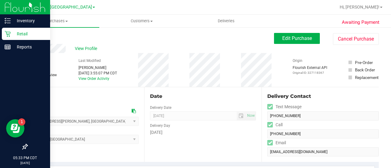
click at [12, 36] on p "Retail" at bounding box center [29, 33] width 37 height 7
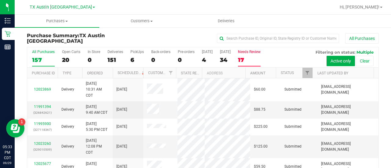
click at [250, 57] on div "17" at bounding box center [249, 60] width 23 height 7
click at [0, 0] on input "Needs Review 17" at bounding box center [0, 0] width 0 height 0
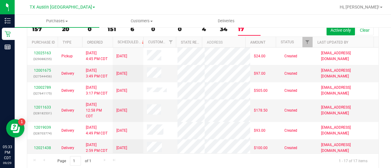
scroll to position [32, 0]
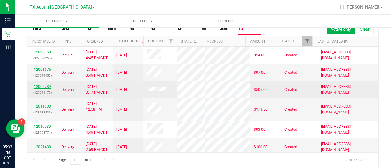
click at [43, 89] on link "12002789" at bounding box center [42, 87] width 17 height 4
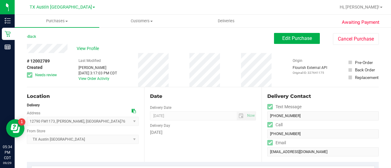
click at [133, 110] on icon at bounding box center [134, 111] width 4 height 4
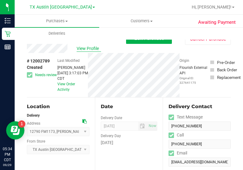
click at [80, 50] on span "View Profile" at bounding box center [89, 49] width 24 height 6
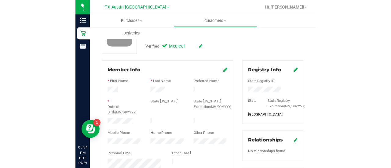
scroll to position [59, 0]
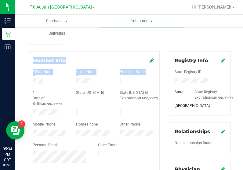
click at [243, 49] on html "Inventory Retail Reports 05:34 PM CDT [DATE] 09/29 [GEOGRAPHIC_DATA] [GEOGRAPHI…" at bounding box center [121, 85] width 243 height 170
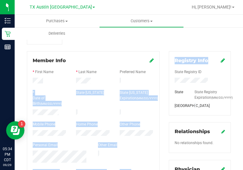
click at [47, 90] on div "* Date of Birth (MM/DD/YYYY)" at bounding box center [49, 99] width 43 height 18
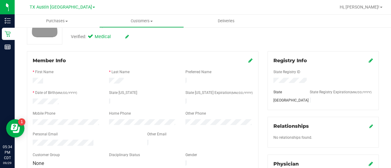
scroll to position [0, 0]
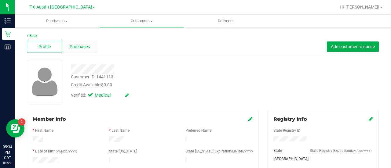
click at [75, 45] on span "Purchases" at bounding box center [80, 47] width 20 height 6
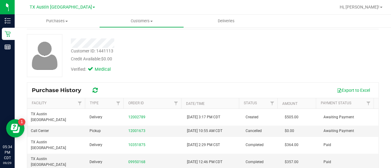
scroll to position [26, 0]
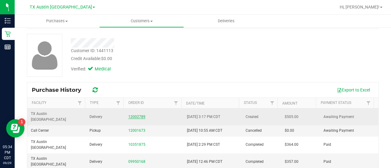
click at [138, 115] on link "12002789" at bounding box center [136, 117] width 17 height 4
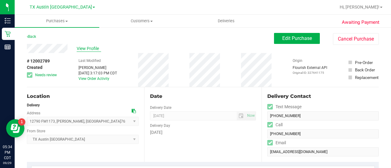
click at [90, 51] on span "View Profile" at bounding box center [89, 49] width 24 height 6
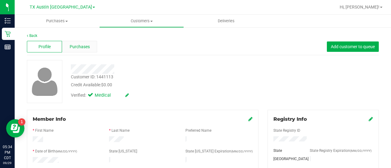
click at [81, 48] on span "Purchases" at bounding box center [80, 47] width 20 height 6
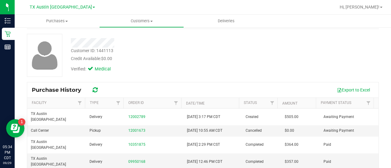
scroll to position [31, 0]
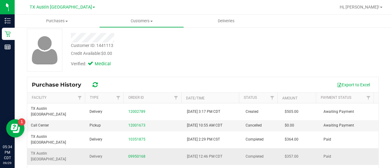
click at [144, 148] on td "09950168" at bounding box center [154, 156] width 59 height 17
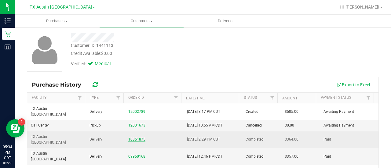
click at [139, 137] on link "10351875" at bounding box center [136, 139] width 17 height 4
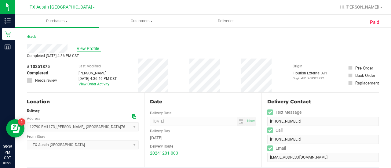
click at [88, 51] on span "View Profile" at bounding box center [89, 49] width 24 height 6
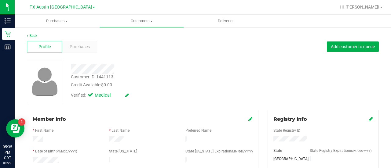
click at [88, 51] on div "Purchases" at bounding box center [79, 47] width 35 height 12
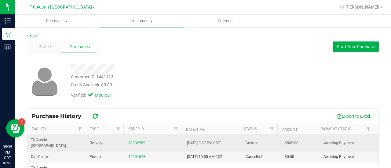
click at [131, 144] on td "12002789" at bounding box center [154, 143] width 59 height 17
click at [133, 141] on link "12002789" at bounding box center [136, 143] width 17 height 4
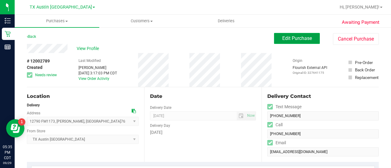
click at [282, 38] on span "Edit Purchase" at bounding box center [297, 38] width 30 height 6
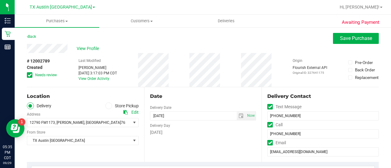
scroll to position [14, 0]
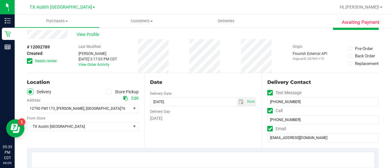
click at [27, 61] on span at bounding box center [29, 60] width 5 height 5
click at [0, 0] on input "Needs review" at bounding box center [0, 0] width 0 height 0
click at [239, 104] on span "select" at bounding box center [241, 102] width 5 height 5
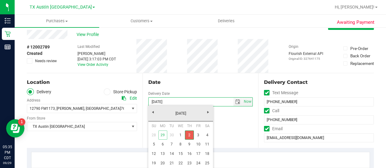
click at [193, 134] on link "2" at bounding box center [189, 135] width 9 height 9
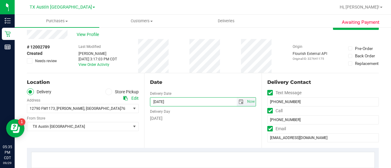
click at [239, 101] on span "select" at bounding box center [241, 102] width 5 height 5
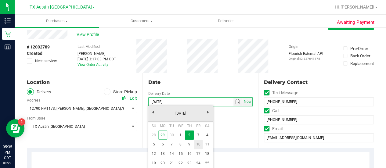
click at [199, 141] on link "10" at bounding box center [198, 144] width 9 height 9
type input "[DATE]"
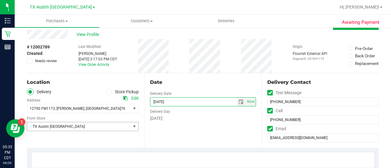
click at [94, 127] on span "TX Austin [GEOGRAPHIC_DATA]" at bounding box center [79, 126] width 104 height 9
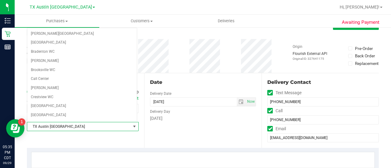
scroll to position [370, 0]
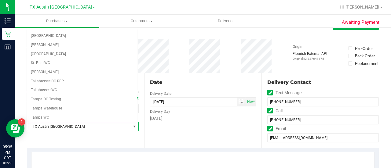
click at [203, 140] on div "Date Delivery Date [DATE] Now [DATE] 08:00 AM Now Delivery Day [DATE]" at bounding box center [202, 110] width 117 height 75
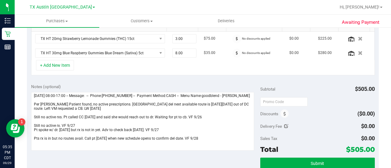
scroll to position [188, 0]
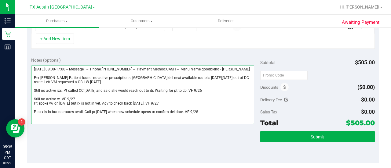
click at [107, 76] on textarea at bounding box center [142, 95] width 223 height 59
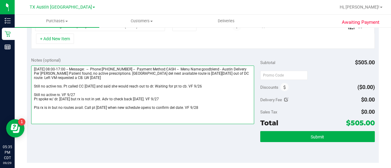
click at [105, 83] on textarea at bounding box center [142, 95] width 223 height 59
click at [104, 84] on textarea at bounding box center [142, 95] width 223 height 59
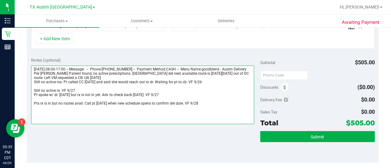
click at [105, 93] on textarea at bounding box center [142, 95] width 223 height 59
click at [104, 88] on textarea at bounding box center [142, 95] width 223 height 59
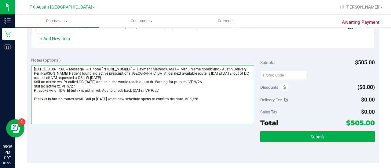
click at [106, 97] on textarea at bounding box center [142, 95] width 223 height 59
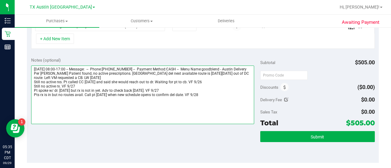
click at [204, 99] on textarea at bounding box center [142, 95] width 223 height 59
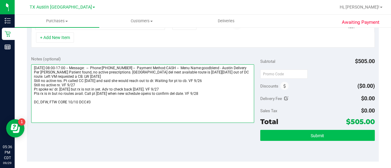
scroll to position [187, 0]
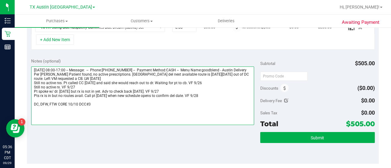
type textarea "[DATE] 08:00-17:00 -- Message: -- Phone:[PHONE_NUMBER] -- Payment Method:CASH -…"
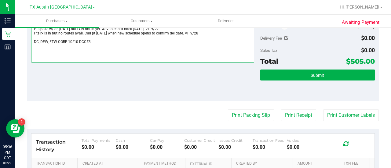
scroll to position [247, 0]
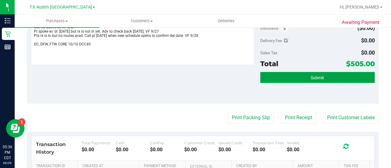
click at [297, 79] on button "Submit" at bounding box center [317, 77] width 115 height 11
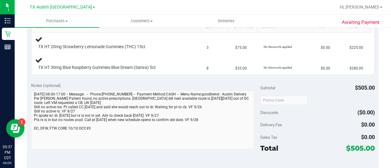
scroll to position [164, 0]
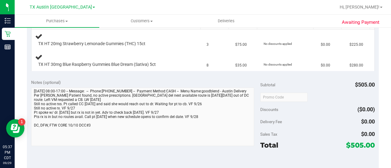
click at [28, 135] on div "Notes (optional) Subtotal $505.00 Discounts ($0.00) Delivery Fee $0.00 Sales Ta…" at bounding box center [203, 130] width 352 height 110
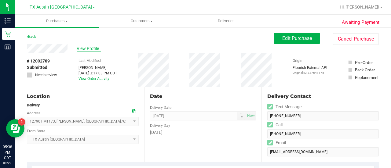
click at [87, 50] on span "View Profile" at bounding box center [89, 49] width 24 height 6
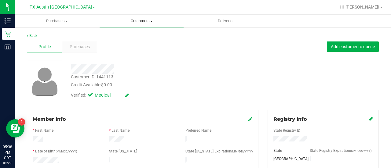
click at [130, 16] on uib-tab-heading "Customers All customers Add a new customer All physicians" at bounding box center [142, 21] width 84 height 12
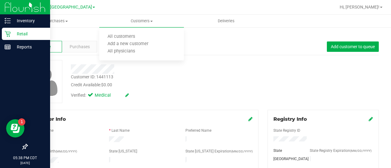
click at [12, 31] on p "Retail" at bounding box center [29, 33] width 37 height 7
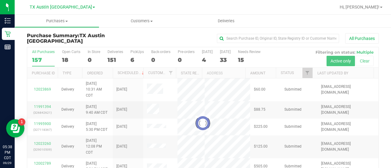
click at [249, 60] on div at bounding box center [202, 123] width 351 height 152
click at [247, 60] on div at bounding box center [202, 123] width 351 height 152
click at [243, 61] on div at bounding box center [202, 123] width 351 height 152
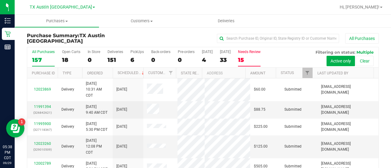
click at [248, 59] on div "15" at bounding box center [249, 60] width 23 height 7
click at [0, 0] on input "Needs Review 15" at bounding box center [0, 0] width 0 height 0
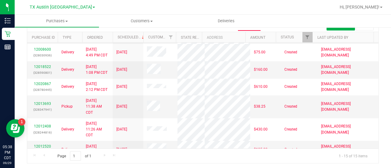
scroll to position [151, 0]
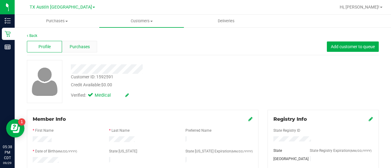
click at [80, 44] on span "Purchases" at bounding box center [80, 47] width 20 height 6
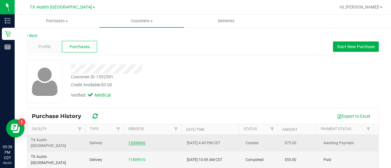
click at [138, 141] on link "12008600" at bounding box center [136, 143] width 17 height 4
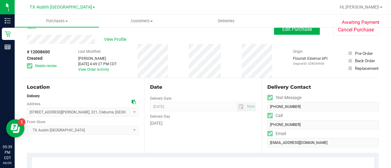
scroll to position [6, 0]
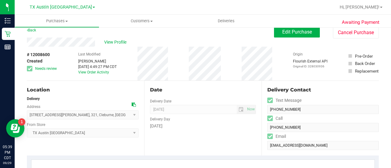
click at [133, 104] on icon at bounding box center [134, 105] width 4 height 4
click at [286, 35] on span "Edit Purchase" at bounding box center [297, 32] width 30 height 6
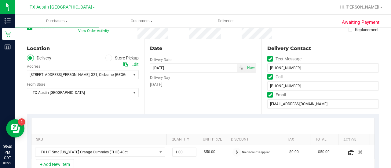
scroll to position [46, 0]
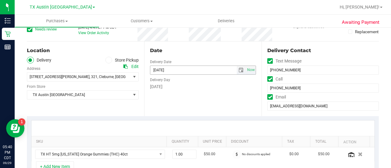
click at [239, 70] on span "select" at bounding box center [241, 70] width 5 height 5
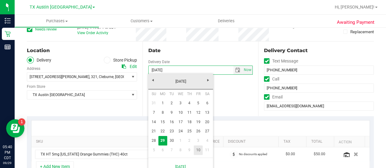
click at [199, 151] on link "10" at bounding box center [198, 150] width 9 height 9
type input "[DATE]"
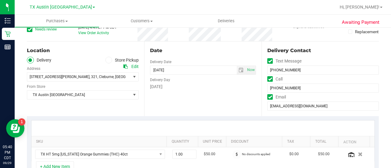
click at [29, 29] on icon at bounding box center [30, 29] width 4 height 0
click at [0, 0] on input "Needs review" at bounding box center [0, 0] width 0 height 0
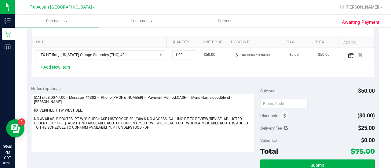
scroll to position [179, 0]
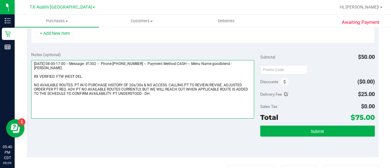
click at [57, 72] on textarea at bounding box center [142, 89] width 223 height 59
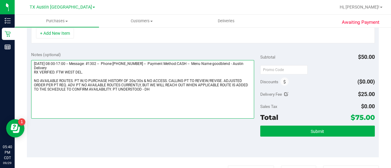
drag, startPoint x: 57, startPoint y: 78, endPoint x: 57, endPoint y: 74, distance: 3.7
click at [57, 77] on textarea at bounding box center [142, 89] width 223 height 59
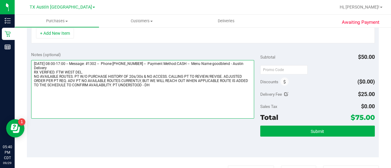
click at [155, 87] on textarea at bounding box center [142, 89] width 223 height 59
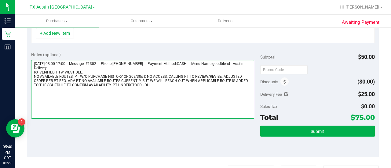
click at [155, 87] on textarea at bounding box center [142, 89] width 223 height 59
click at [155, 86] on textarea at bounding box center [142, 89] width 223 height 59
click at [150, 86] on textarea at bounding box center [142, 89] width 223 height 59
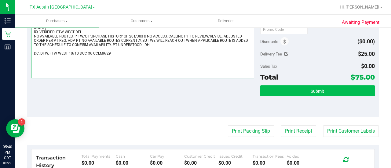
scroll to position [218, 0]
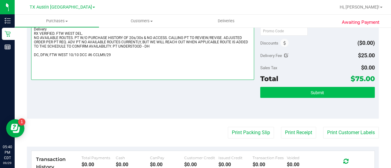
type textarea "[DATE] 08:00-17:00 -- Message: #1302 -- Phone:[PHONE_NUMBER] -- Payment Method:…"
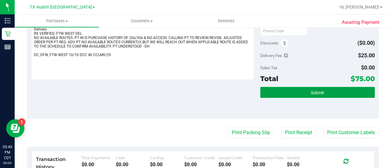
click at [332, 89] on button "Submit" at bounding box center [317, 92] width 115 height 11
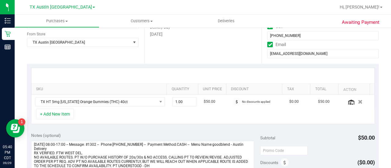
scroll to position [88, 0]
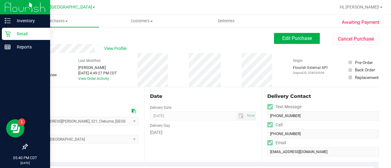
click at [7, 36] on icon at bounding box center [8, 34] width 6 height 6
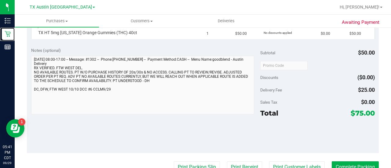
scroll to position [173, 0]
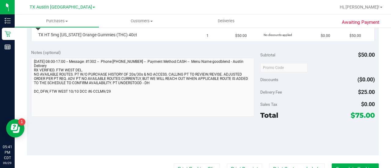
click at [25, 97] on div "Awaiting Payment Back Edit Purchase Cancel Purchase View Profile # 12008600 Sub…" at bounding box center [203, 77] width 376 height 447
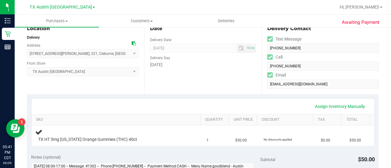
scroll to position [0, 0]
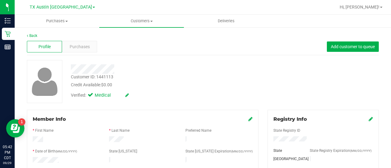
click at [79, 48] on span "Purchases" at bounding box center [80, 47] width 20 height 6
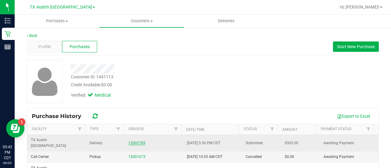
click at [135, 141] on link "12002789" at bounding box center [136, 143] width 17 height 4
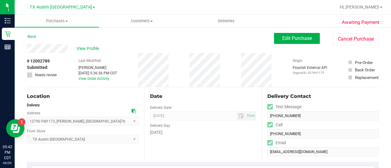
click at [274, 38] on button "Edit Purchase" at bounding box center [297, 38] width 46 height 11
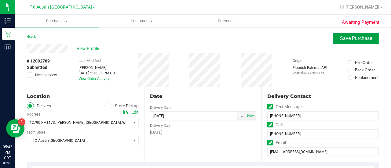
click at [340, 37] on span "Save Purchase" at bounding box center [356, 38] width 32 height 6
click at [142, 20] on span "Customers" at bounding box center [141, 20] width 85 height 5
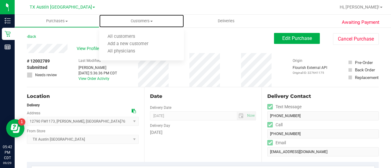
click at [125, 35] on span "All customers" at bounding box center [121, 36] width 44 height 5
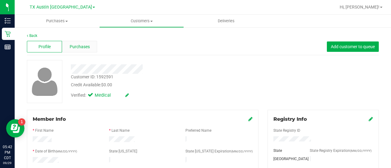
click at [78, 42] on div "Purchases" at bounding box center [79, 47] width 35 height 12
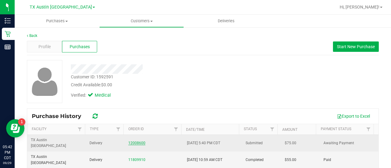
click at [128, 141] on link "12008600" at bounding box center [136, 143] width 17 height 4
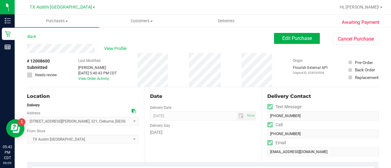
click at [300, 44] on div "Edit Purchase Cancel Purchase" at bounding box center [326, 39] width 105 height 12
click at [300, 41] on button "Edit Purchase" at bounding box center [297, 38] width 46 height 11
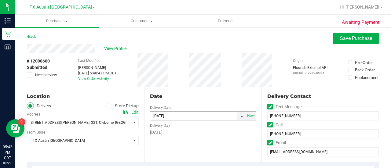
click at [239, 114] on span "select" at bounding box center [241, 116] width 5 height 5
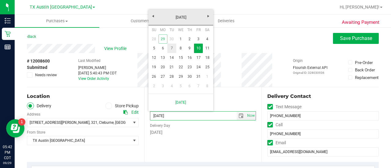
click at [175, 47] on link "7" at bounding box center [171, 48] width 9 height 9
type input "[DATE]"
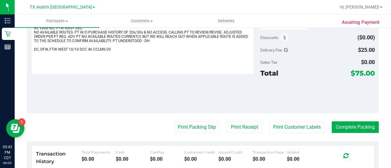
scroll to position [220, 0]
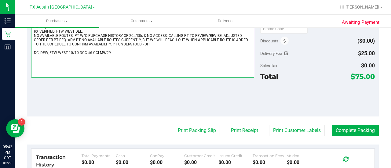
click at [76, 53] on textarea at bounding box center [142, 48] width 223 height 59
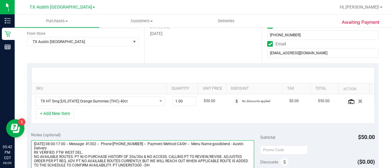
scroll to position [0, 0]
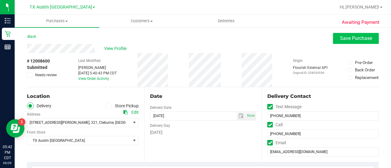
type textarea "[DATE] 08:00-17:00 -- Message: #1302 -- Phone:[PHONE_NUMBER] -- Payment Method:…"
click at [351, 38] on span "Save Purchase" at bounding box center [356, 38] width 32 height 6
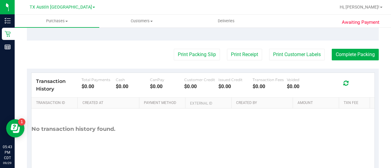
scroll to position [304, 0]
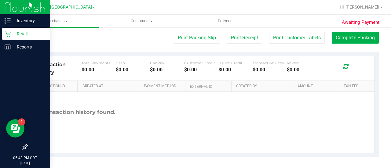
click at [15, 33] on p "Retail" at bounding box center [29, 33] width 37 height 7
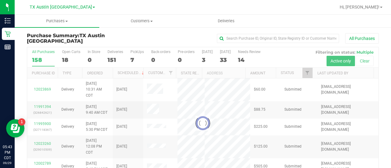
click at [246, 59] on div at bounding box center [202, 123] width 351 height 152
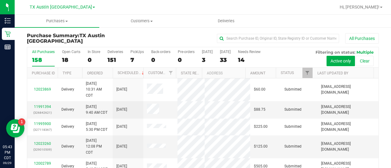
click at [247, 59] on div "14" at bounding box center [249, 60] width 23 height 7
click at [0, 0] on input "Needs Review 14" at bounding box center [0, 0] width 0 height 0
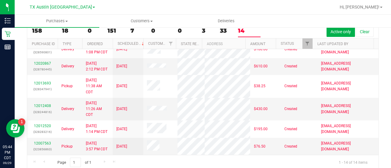
scroll to position [36, 0]
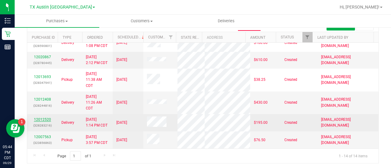
click at [38, 118] on link "12012520" at bounding box center [42, 120] width 17 height 4
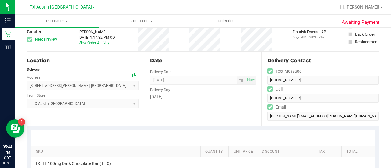
click at [132, 74] on icon at bounding box center [134, 75] width 4 height 4
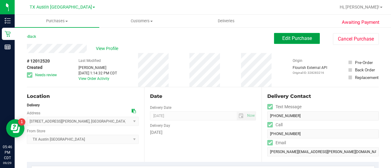
click at [288, 38] on span "Edit Purchase" at bounding box center [297, 38] width 30 height 6
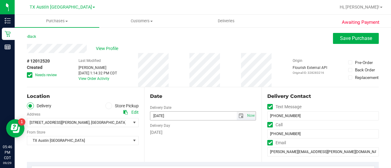
click at [239, 116] on span "select" at bounding box center [241, 116] width 5 height 5
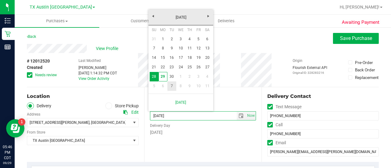
click at [172, 88] on link "7" at bounding box center [171, 86] width 9 height 9
type input "[DATE]"
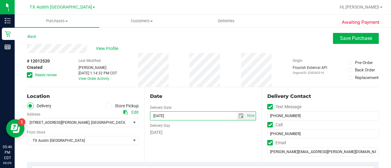
click at [32, 71] on div "# 12012520 Created Needs review" at bounding box center [42, 68] width 31 height 20
click at [32, 75] on span at bounding box center [29, 74] width 5 height 5
click at [0, 0] on input "Needs review" at bounding box center [0, 0] width 0 height 0
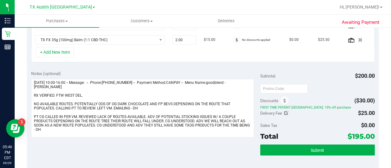
scroll to position [219, 0]
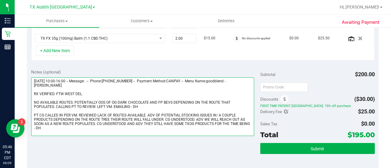
click at [75, 96] on textarea at bounding box center [142, 107] width 223 height 59
click at [72, 88] on textarea at bounding box center [142, 107] width 223 height 59
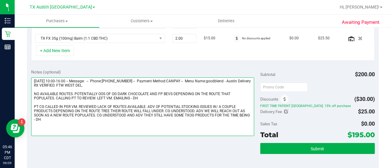
click at [71, 90] on textarea at bounding box center [142, 107] width 223 height 59
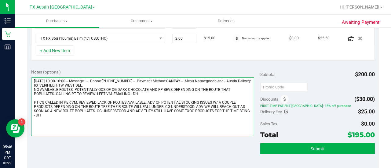
click at [71, 98] on textarea at bounding box center [142, 107] width 223 height 59
click at [71, 101] on textarea at bounding box center [142, 107] width 223 height 59
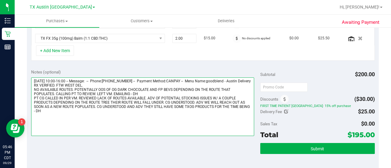
click at [73, 116] on textarea at bounding box center [142, 107] width 223 height 59
click at [88, 123] on textarea at bounding box center [142, 107] width 223 height 59
click at [127, 128] on textarea at bounding box center [142, 107] width 223 height 59
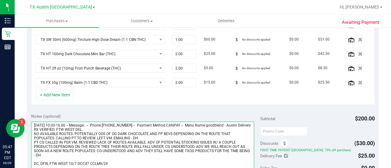
scroll to position [216, 0]
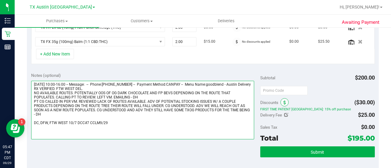
type textarea "[DATE] 10:00-16:00 -- Message: -- Phone:[PHONE_NUMBER] -- Payment Method:CANPAY…"
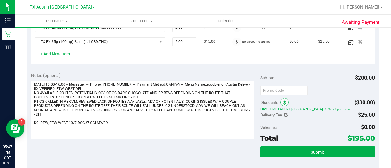
click at [283, 101] on icon at bounding box center [284, 103] width 2 height 4
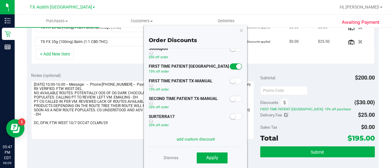
scroll to position [0, 0]
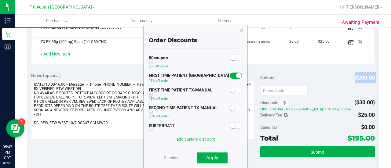
click at [290, 82] on div "Subtotal $200.00 Discounts Order Discounts 50coupon $50 off order FIRST TIME PA…" at bounding box center [317, 123] width 115 height 102
click at [283, 103] on span at bounding box center [284, 102] width 8 height 8
click at [289, 86] on input "text" at bounding box center [283, 90] width 47 height 9
click at [241, 31] on icon "button" at bounding box center [241, 30] width 4 height 7
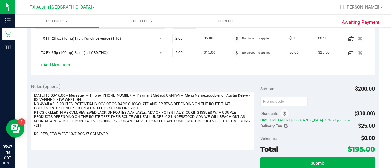
click at [260, 129] on span "Delivery Fee" at bounding box center [271, 126] width 22 height 5
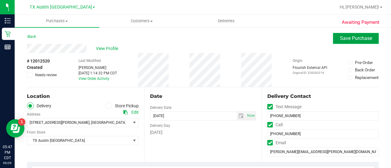
click at [347, 41] on button "Save Purchase" at bounding box center [356, 38] width 46 height 11
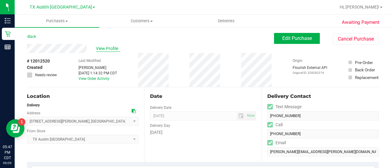
click at [111, 46] on span "View Profile" at bounding box center [108, 49] width 24 height 6
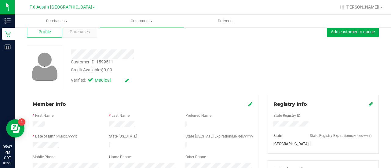
click at [248, 103] on icon at bounding box center [250, 104] width 4 height 5
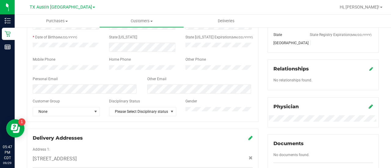
scroll to position [117, 0]
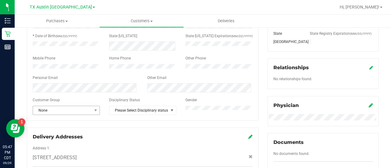
click at [59, 111] on span "None" at bounding box center [62, 110] width 59 height 9
click at [64, 82] on li "PEDTIER2" at bounding box center [66, 82] width 66 height 9
click at [62, 115] on span "PEDTIER2" at bounding box center [62, 110] width 59 height 9
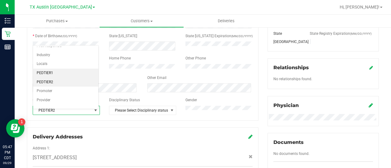
click at [67, 72] on li "PEDTIER1" at bounding box center [66, 73] width 66 height 9
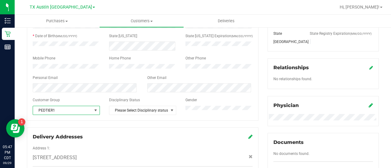
scroll to position [34, 0]
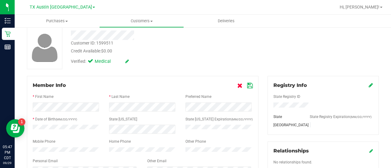
click at [240, 86] on link at bounding box center [240, 85] width 7 height 6
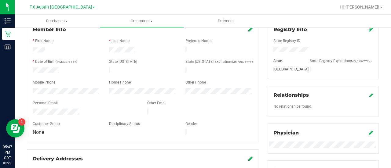
scroll to position [89, 0]
click at [248, 32] on icon at bounding box center [250, 29] width 4 height 5
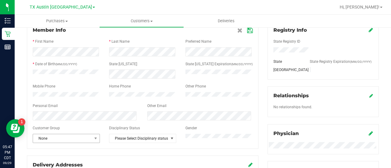
click at [61, 142] on span "None" at bounding box center [62, 138] width 59 height 9
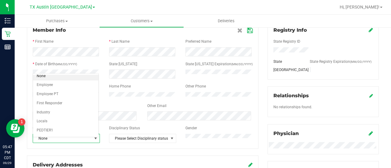
scroll to position [10, 0]
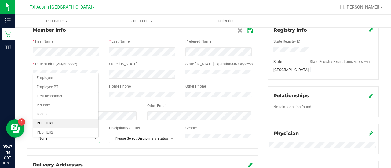
click at [65, 121] on li "PEDTIER1" at bounding box center [66, 123] width 66 height 9
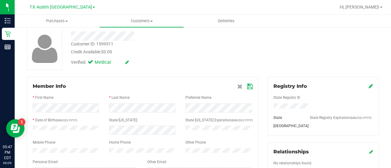
scroll to position [31, 0]
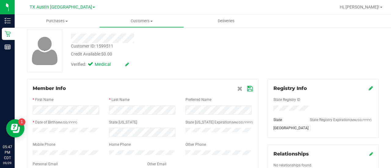
click at [247, 90] on icon at bounding box center [249, 88] width 5 height 5
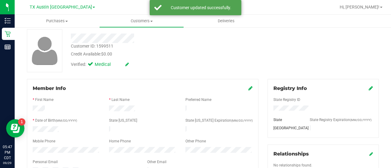
scroll to position [0, 0]
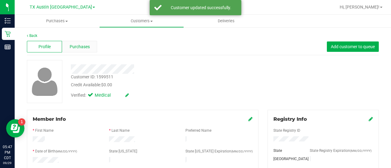
click at [75, 51] on div "Purchases" at bounding box center [79, 47] width 35 height 12
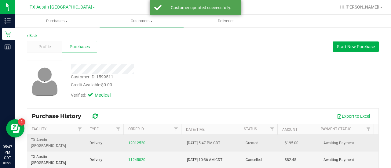
click at [149, 143] on div "12012520" at bounding box center [153, 144] width 51 height 6
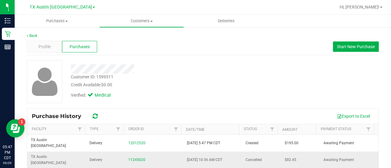
click at [141, 152] on td "11245020" at bounding box center [154, 160] width 59 height 16
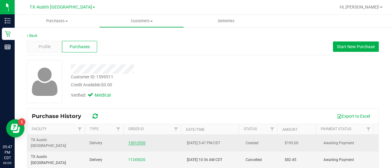
click at [134, 141] on link "12012520" at bounding box center [136, 143] width 17 height 4
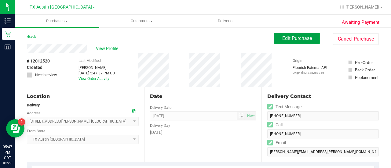
click at [298, 43] on button "Edit Purchase" at bounding box center [297, 38] width 46 height 11
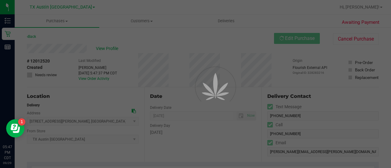
click at [391, 48] on div at bounding box center [195, 84] width 391 height 168
click at [390, 49] on div at bounding box center [195, 84] width 391 height 168
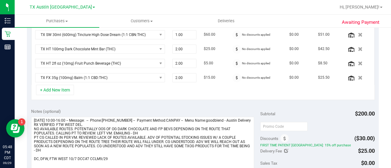
scroll to position [182, 0]
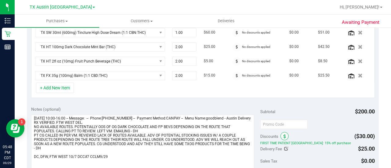
click at [283, 135] on icon at bounding box center [284, 137] width 2 height 4
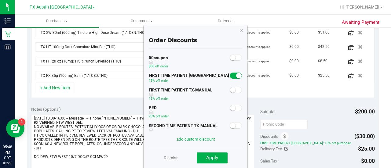
click at [235, 108] on span at bounding box center [236, 108] width 12 height 6
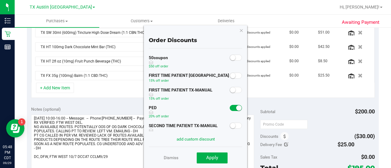
click at [234, 90] on span at bounding box center [236, 90] width 12 height 6
click at [219, 157] on button "Apply" at bounding box center [212, 158] width 31 height 11
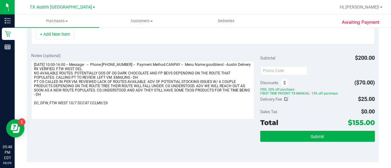
scroll to position [273, 0]
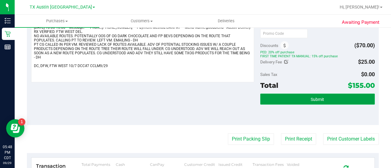
click at [320, 97] on span "Submit" at bounding box center [317, 99] width 13 height 5
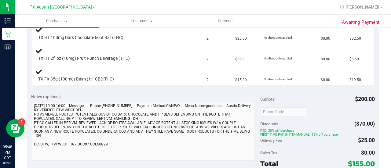
scroll to position [223, 0]
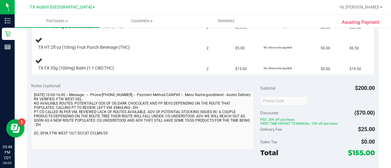
click at [25, 144] on div "Awaiting Payment Back Edit Purchase Cancel Purchase View Profile # 12012520 Sub…" at bounding box center [203, 71] width 376 height 535
click at [72, 142] on div "Notes (optional) Subtotal $200.00 Discounts ($70.00) PED: 20% off purchase FIRS…" at bounding box center [203, 136] width 352 height 114
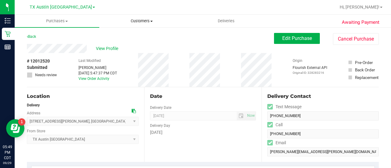
click at [136, 20] on span "Customers" at bounding box center [142, 20] width 84 height 5
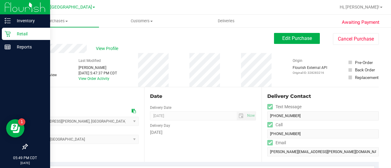
click at [9, 34] on icon at bounding box center [8, 34] width 6 height 6
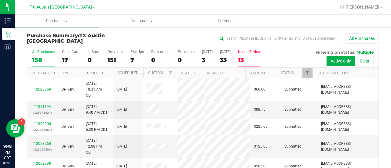
click at [246, 59] on div "13" at bounding box center [249, 60] width 23 height 7
click at [0, 0] on input "Needs Review 13" at bounding box center [0, 0] width 0 height 0
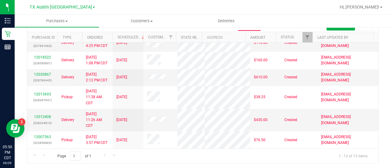
scroll to position [151, 0]
click at [46, 42] on link "12006525" at bounding box center [42, 40] width 17 height 4
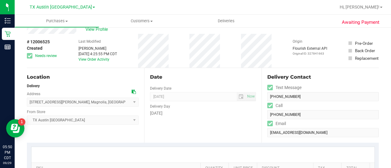
scroll to position [16, 0]
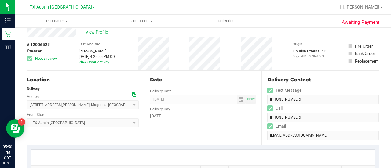
click at [91, 61] on link "View Order Activity" at bounding box center [94, 62] width 31 height 4
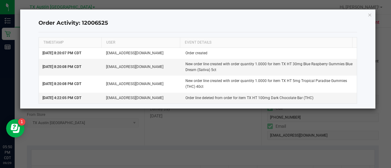
click at [372, 14] on div "Order Activity: 12006525 TIMESTAMP USER EVENT DETAILS [DATE] 8:20:07 PM CDT [EM…" at bounding box center [198, 58] width 356 height 99
click at [370, 14] on icon "button" at bounding box center [370, 14] width 4 height 7
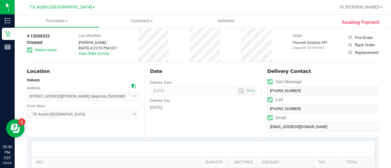
scroll to position [29, 0]
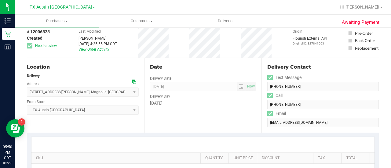
click at [133, 84] on icon at bounding box center [134, 82] width 4 height 4
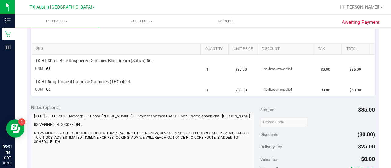
scroll to position [0, 0]
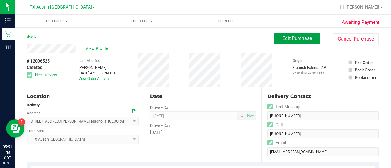
click at [292, 37] on span "Edit Purchase" at bounding box center [297, 38] width 30 height 6
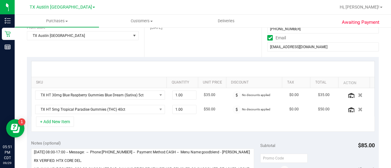
scroll to position [108, 0]
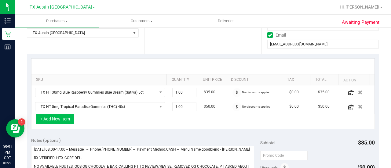
click at [56, 120] on button "+ Add New Item" at bounding box center [55, 119] width 38 height 10
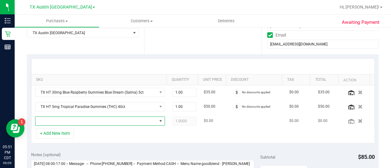
click at [101, 120] on span "NO DATA FOUND" at bounding box center [96, 121] width 122 height 9
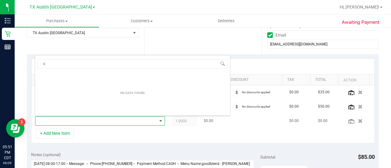
scroll to position [9, 123]
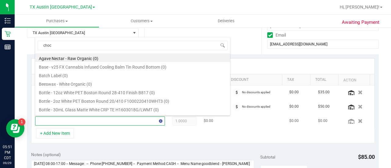
type input "choco"
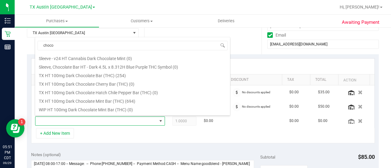
scroll to position [136, 0]
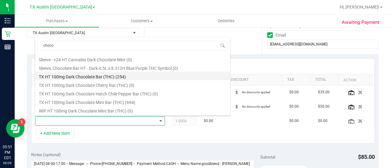
click at [141, 76] on li "TX HT 100mg Dark Chocolate Bar (THC) (254)" at bounding box center [132, 76] width 195 height 9
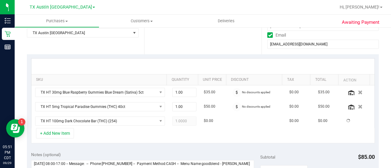
click at [170, 141] on div "+ Add New Item" at bounding box center [203, 135] width 344 height 15
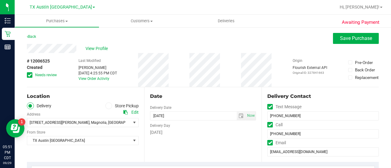
click at [46, 77] on span "Needs review" at bounding box center [46, 74] width 22 height 5
click at [0, 0] on input "Needs review" at bounding box center [0, 0] width 0 height 0
click at [123, 113] on icon at bounding box center [125, 112] width 4 height 4
click at [239, 118] on span "select" at bounding box center [241, 116] width 5 height 5
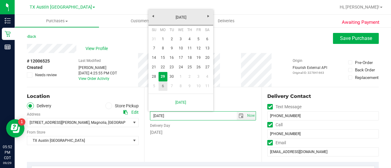
click at [164, 85] on link "6" at bounding box center [163, 86] width 9 height 9
type input "[DATE]"
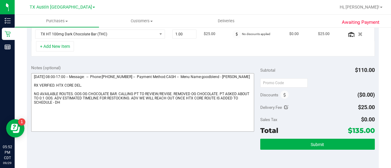
scroll to position [203, 0]
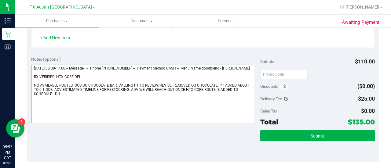
click at [87, 73] on textarea at bounding box center [142, 94] width 223 height 59
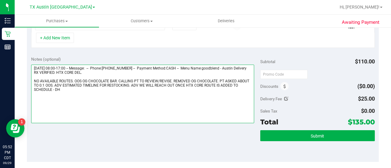
click at [73, 79] on textarea at bounding box center [142, 94] width 223 height 59
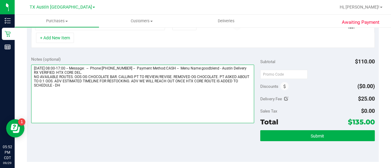
click at [78, 91] on textarea at bounding box center [142, 94] width 223 height 59
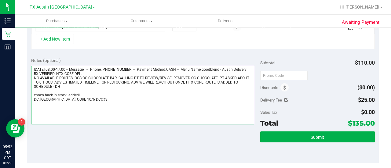
scroll to position [209, 0]
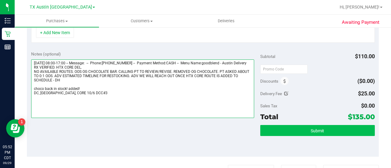
type textarea "[DATE] 08:00-17:00 -- Message: -- Phone:[PHONE_NUMBER] -- Payment Method:CASH -…"
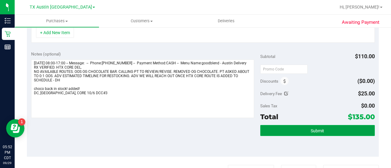
click at [302, 127] on button "Submit" at bounding box center [317, 130] width 115 height 11
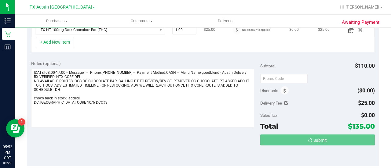
scroll to position [189, 0]
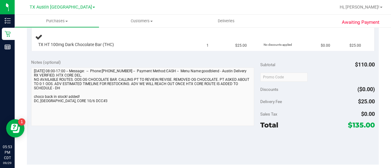
scroll to position [214, 0]
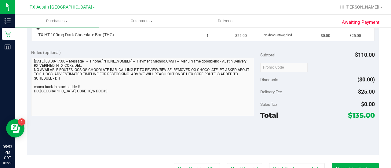
click at [29, 93] on div "Notes (optional) Subtotal $110.00 Discounts ($0.00) Delivery Fee $25.00 Sales T…" at bounding box center [203, 100] width 352 height 110
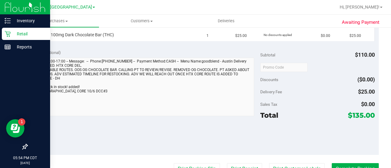
click at [9, 36] on div "Retail" at bounding box center [26, 34] width 48 height 12
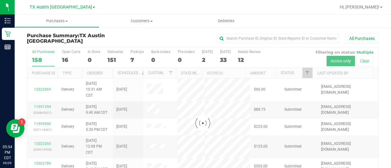
click at [243, 60] on div at bounding box center [202, 123] width 351 height 152
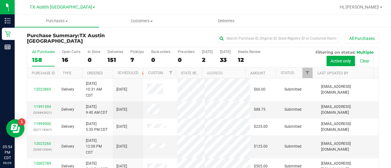
click at [247, 60] on div "12" at bounding box center [249, 60] width 23 height 7
click at [0, 0] on input "Needs Review 12" at bounding box center [0, 0] width 0 height 0
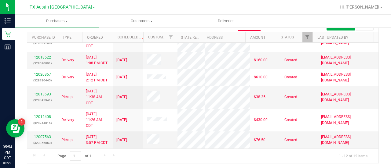
scroll to position [160, 0]
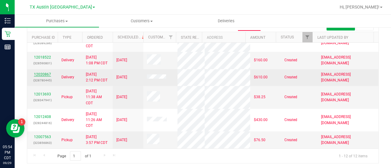
click at [43, 73] on link "12020867" at bounding box center [42, 74] width 17 height 4
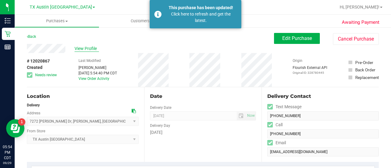
click at [88, 50] on span "View Profile" at bounding box center [87, 49] width 24 height 6
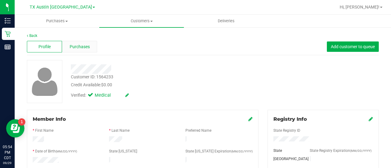
click at [88, 51] on div "Purchases" at bounding box center [79, 47] width 35 height 12
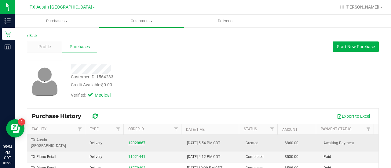
click at [133, 141] on link "12020867" at bounding box center [136, 143] width 17 height 4
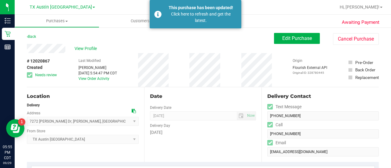
click at [85, 52] on div "View Profile" at bounding box center [150, 48] width 247 height 9
click at [85, 51] on span "View Profile" at bounding box center [87, 49] width 24 height 6
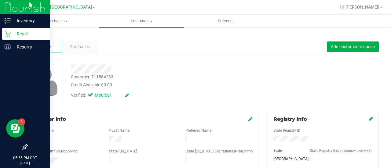
click at [12, 37] on p "Retail" at bounding box center [29, 33] width 37 height 7
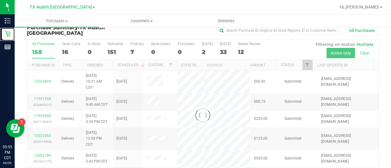
scroll to position [9, 0]
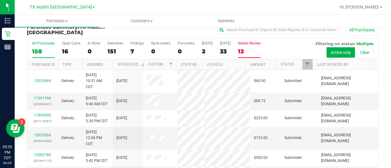
click at [246, 48] on div "12" at bounding box center [249, 51] width 23 height 7
click at [0, 0] on input "Needs Review 12" at bounding box center [0, 0] width 0 height 0
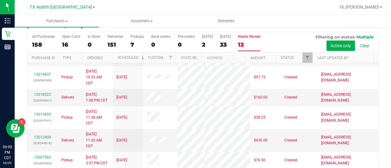
scroll to position [0, 0]
